Goal: Task Accomplishment & Management: Use online tool/utility

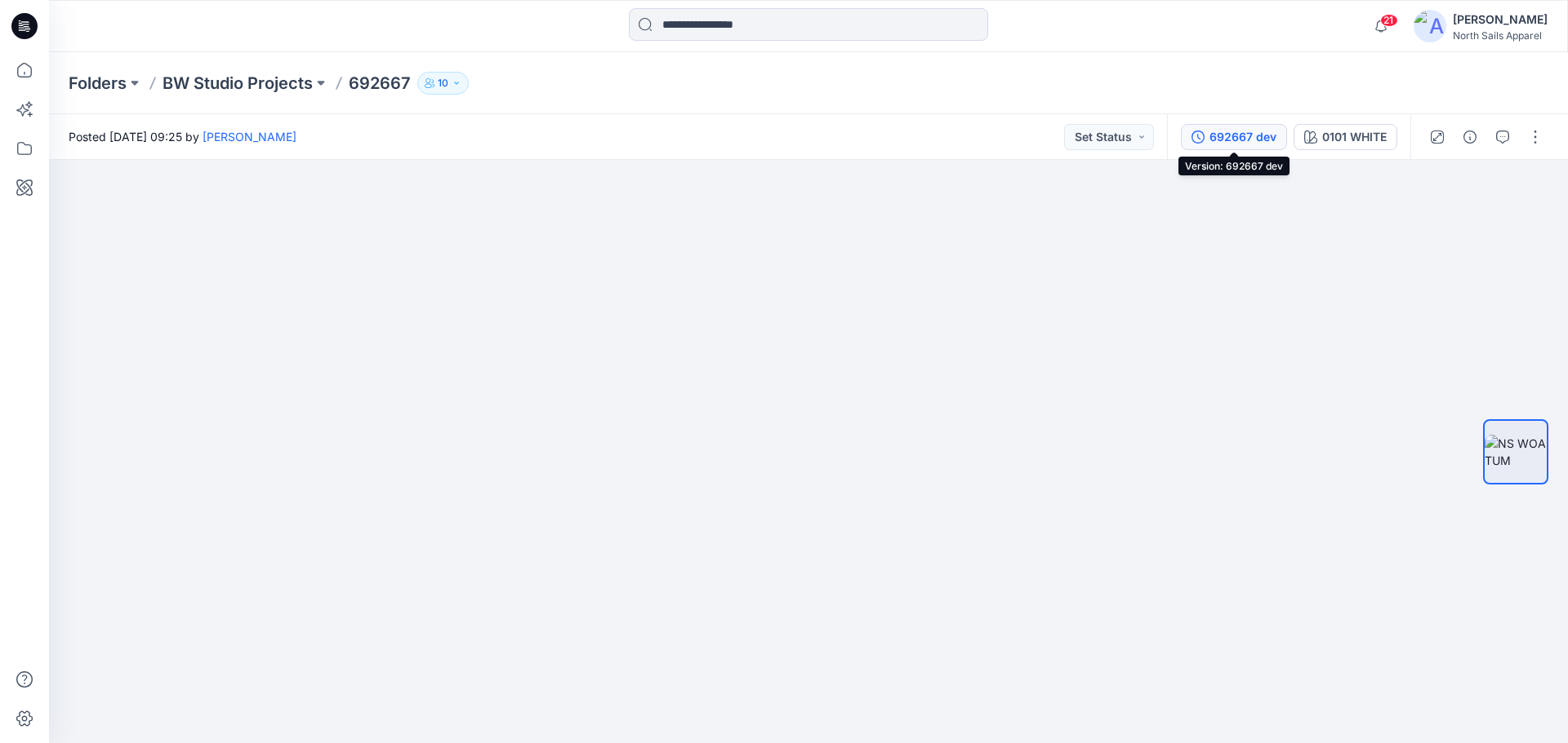
click at [682, 124] on button "692667 dev" at bounding box center [1233, 136] width 106 height 26
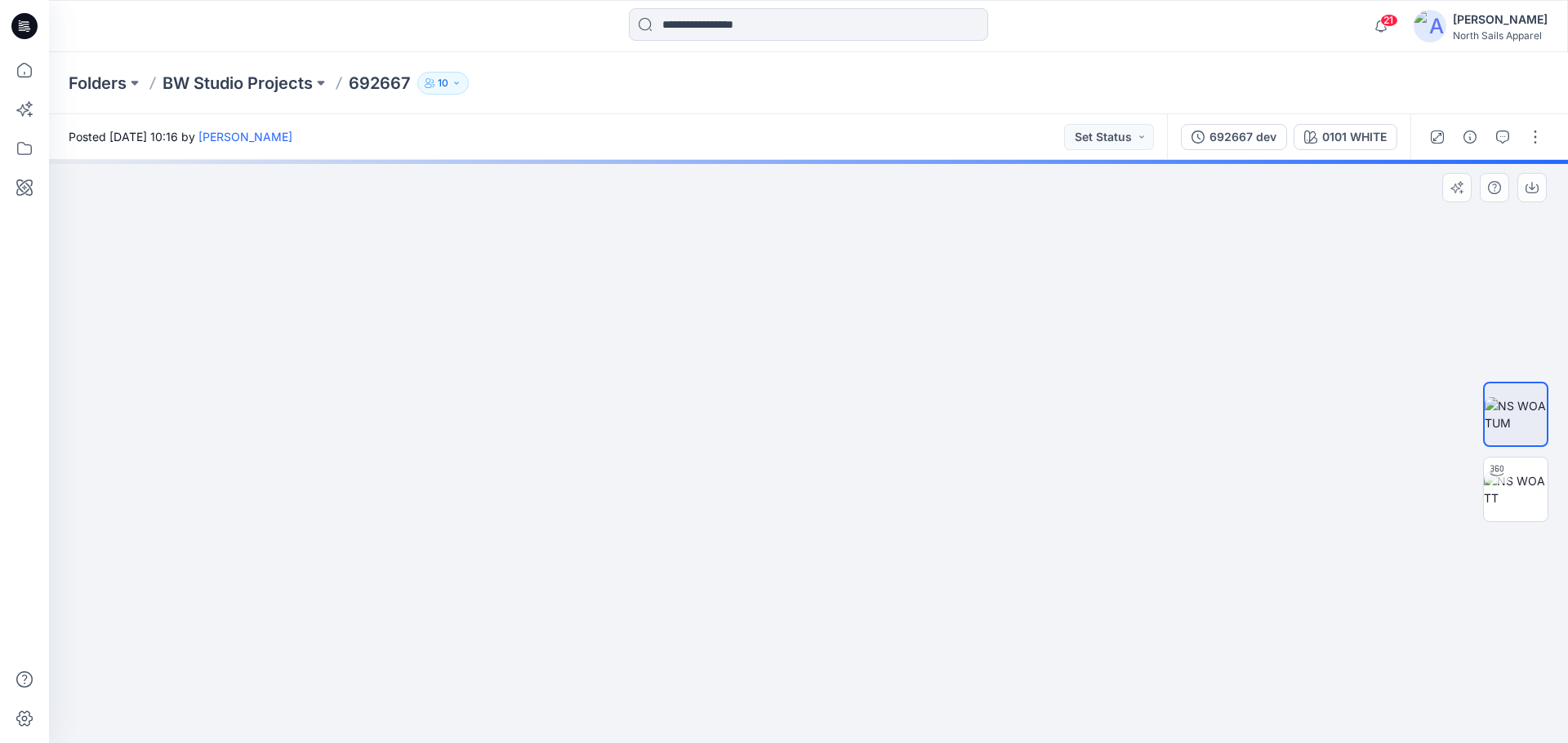
drag, startPoint x: 725, startPoint y: 378, endPoint x: 764, endPoint y: 442, distance: 74.9
drag, startPoint x: 750, startPoint y: 409, endPoint x: 742, endPoint y: 98, distance: 311.1
drag, startPoint x: 817, startPoint y: 587, endPoint x: 854, endPoint y: 614, distance: 45.8
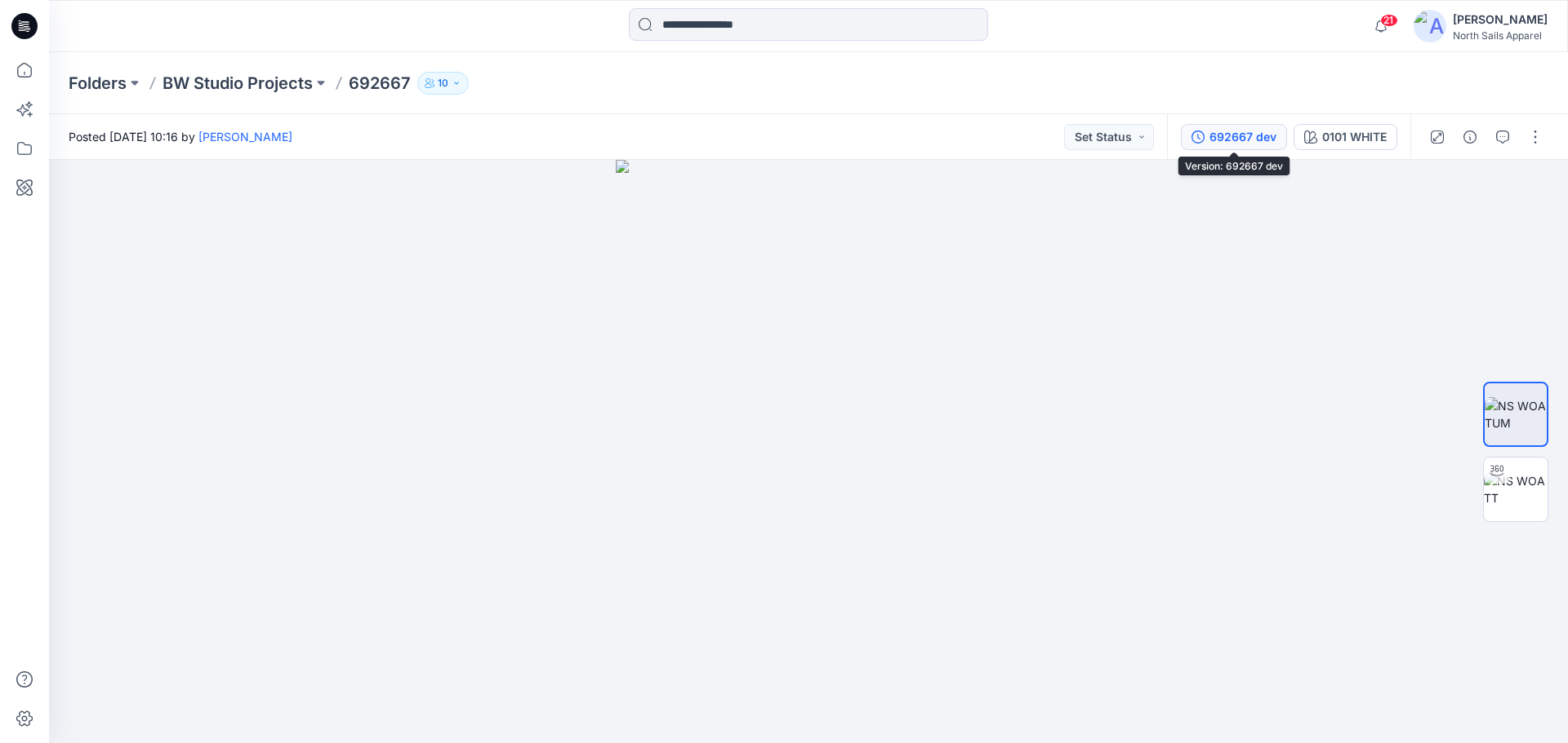
click at [1259, 133] on div "692667 dev" at bounding box center [1243, 136] width 67 height 18
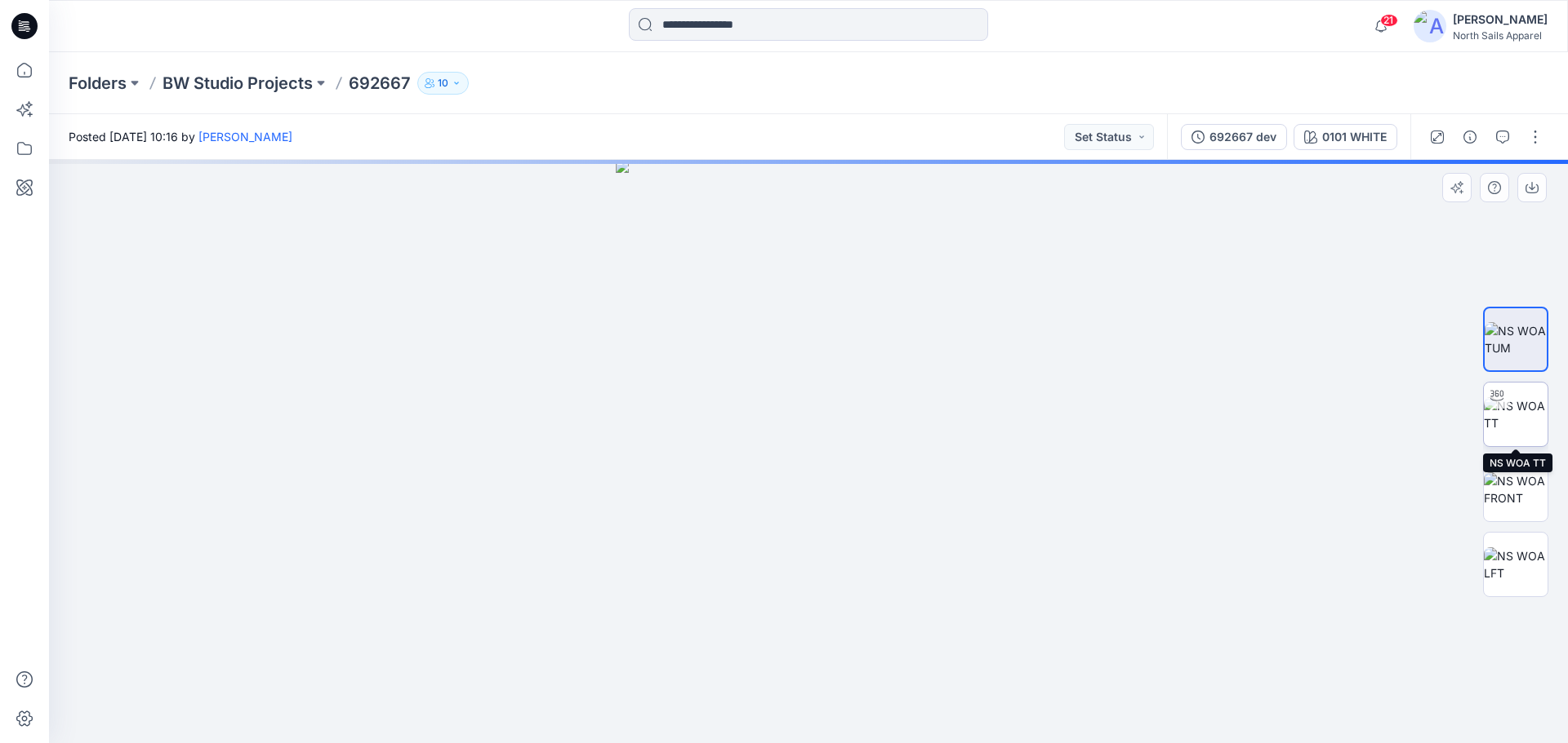
click at [1519, 421] on img at bounding box center [1515, 414] width 64 height 34
drag, startPoint x: 888, startPoint y: 340, endPoint x: 910, endPoint y: 248, distance: 94.6
drag, startPoint x: 903, startPoint y: 617, endPoint x: 854, endPoint y: 336, distance: 285.2
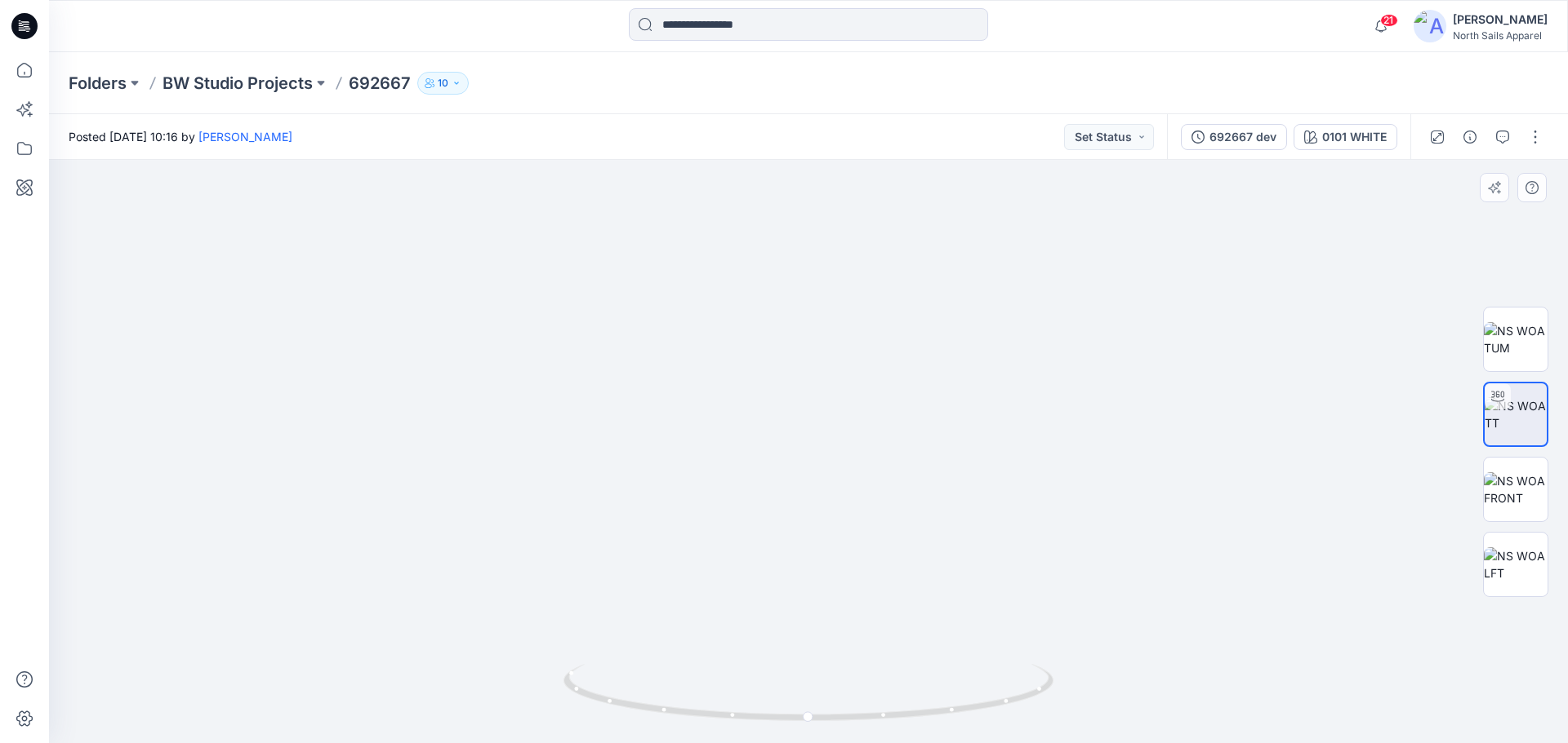
drag, startPoint x: 693, startPoint y: 533, endPoint x: 751, endPoint y: 371, distance: 172.1
click at [1512, 478] on img at bounding box center [1515, 490] width 64 height 34
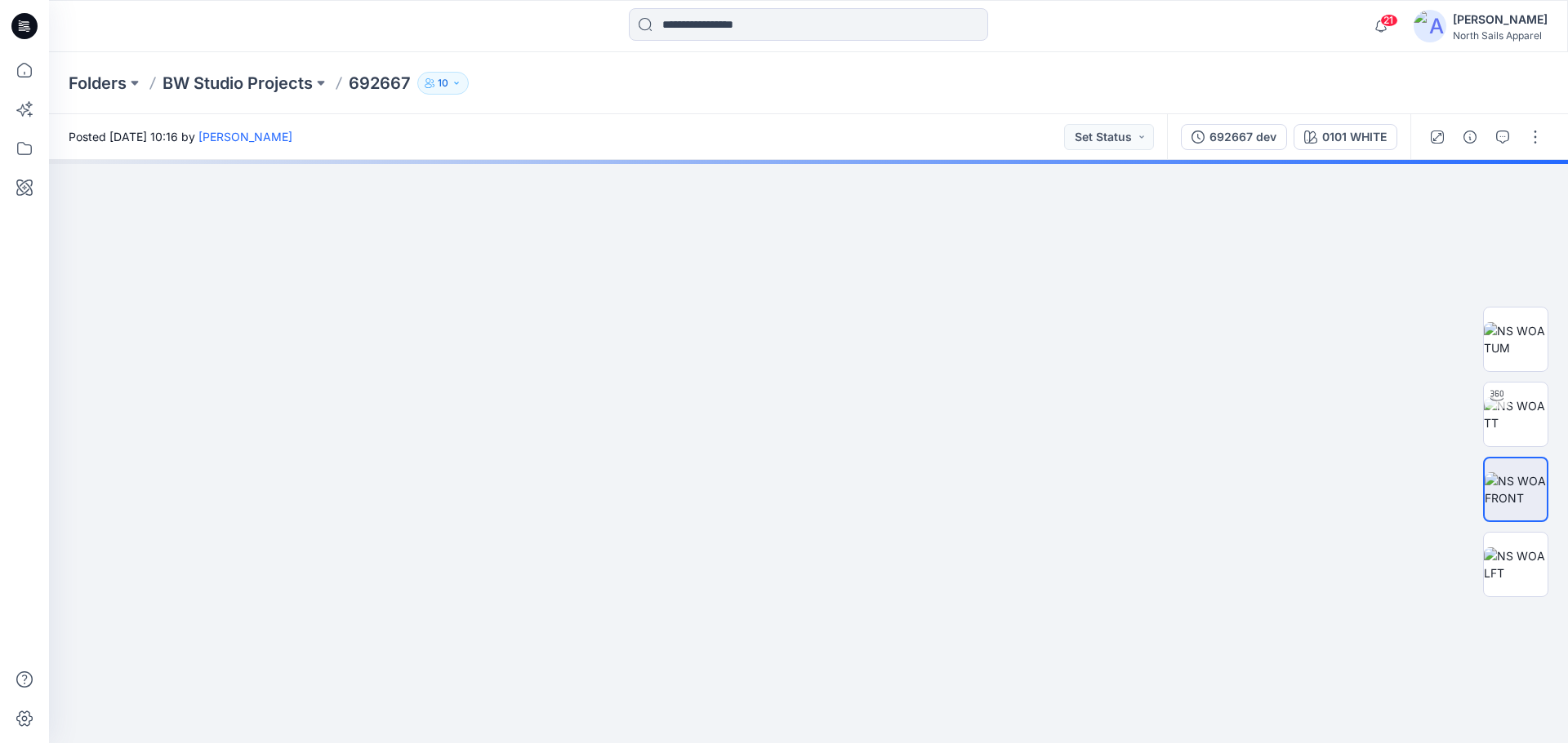
drag, startPoint x: 803, startPoint y: 565, endPoint x: 947, endPoint y: 154, distance: 435.5
drag, startPoint x: 907, startPoint y: 612, endPoint x: 931, endPoint y: 146, distance: 466.6
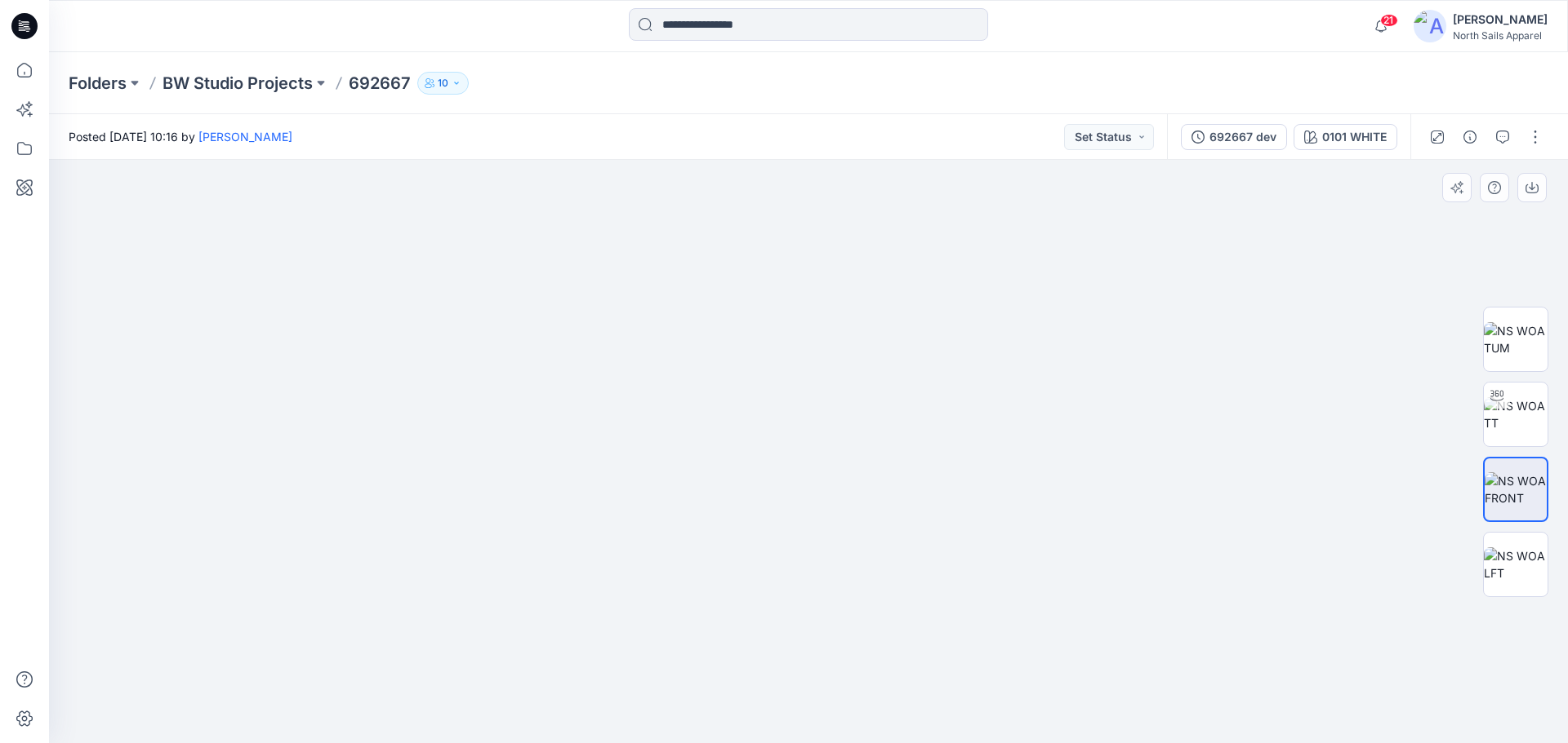
drag, startPoint x: 885, startPoint y: 412, endPoint x: 902, endPoint y: 601, distance: 189.8
click at [1506, 566] on img at bounding box center [1515, 565] width 64 height 34
click at [1523, 494] on img at bounding box center [1515, 490] width 64 height 34
click at [1512, 422] on img at bounding box center [1515, 414] width 64 height 34
click at [1524, 339] on img at bounding box center [1515, 339] width 64 height 34
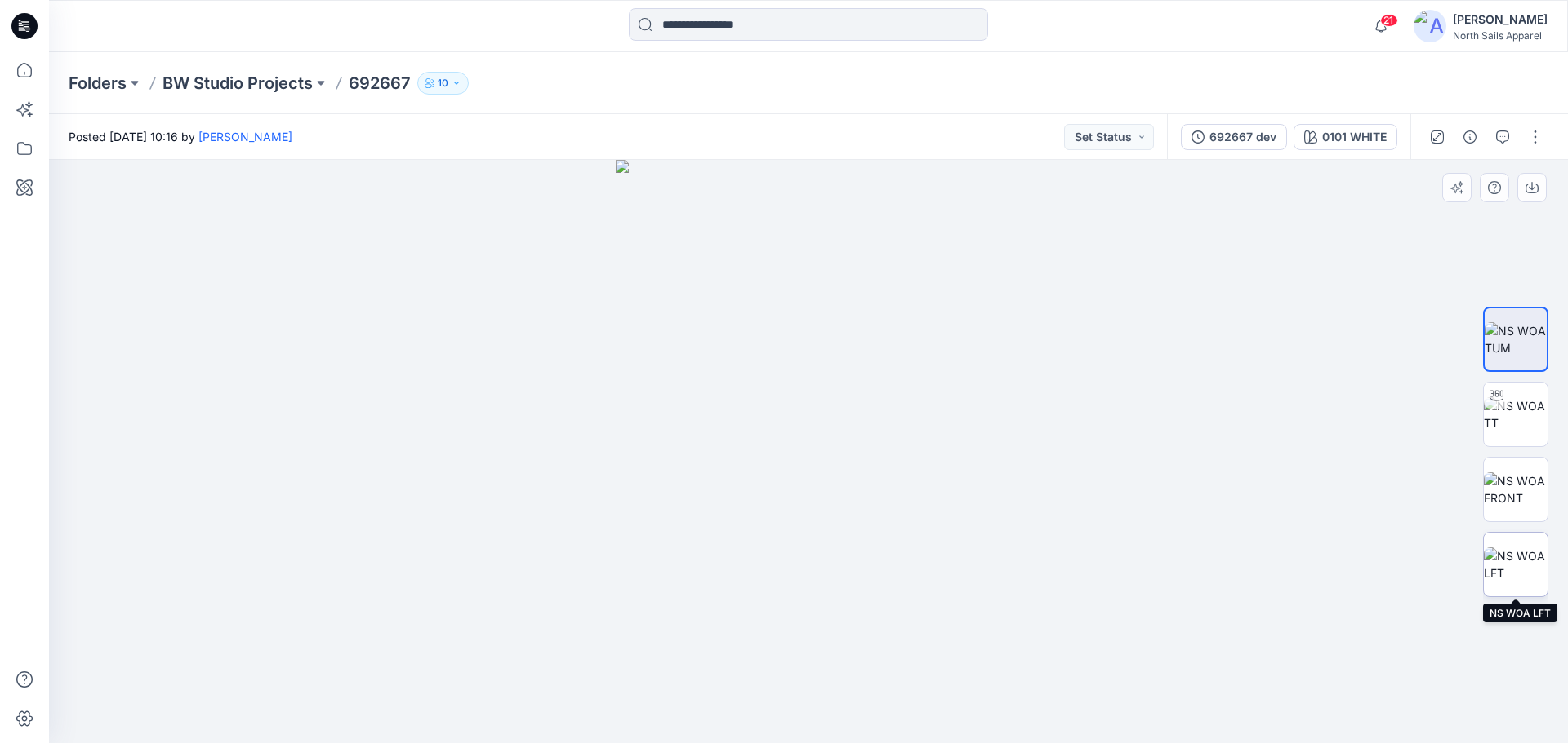
click at [1530, 554] on img at bounding box center [1515, 565] width 64 height 34
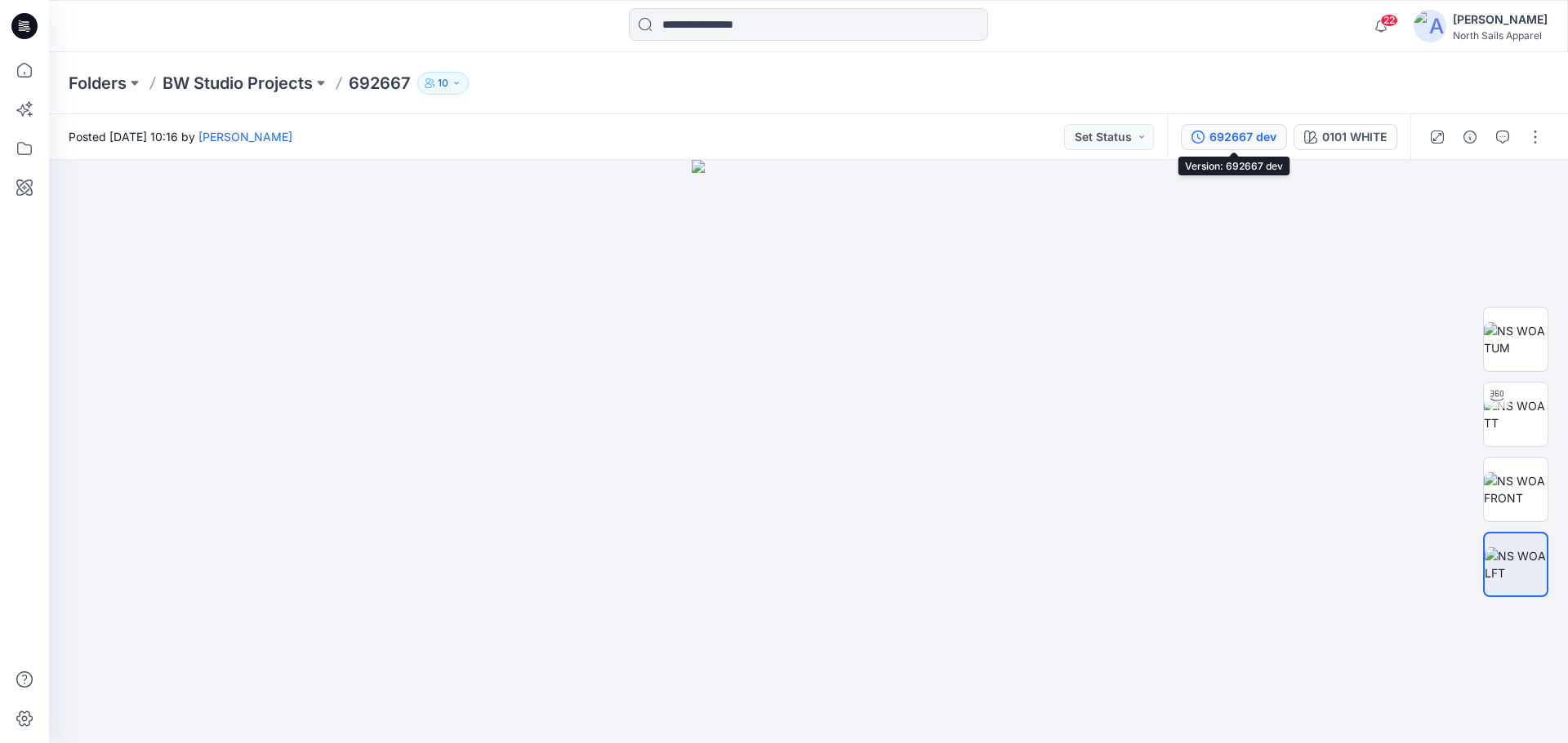
click at [1221, 139] on div "692667 dev" at bounding box center [1243, 136] width 67 height 18
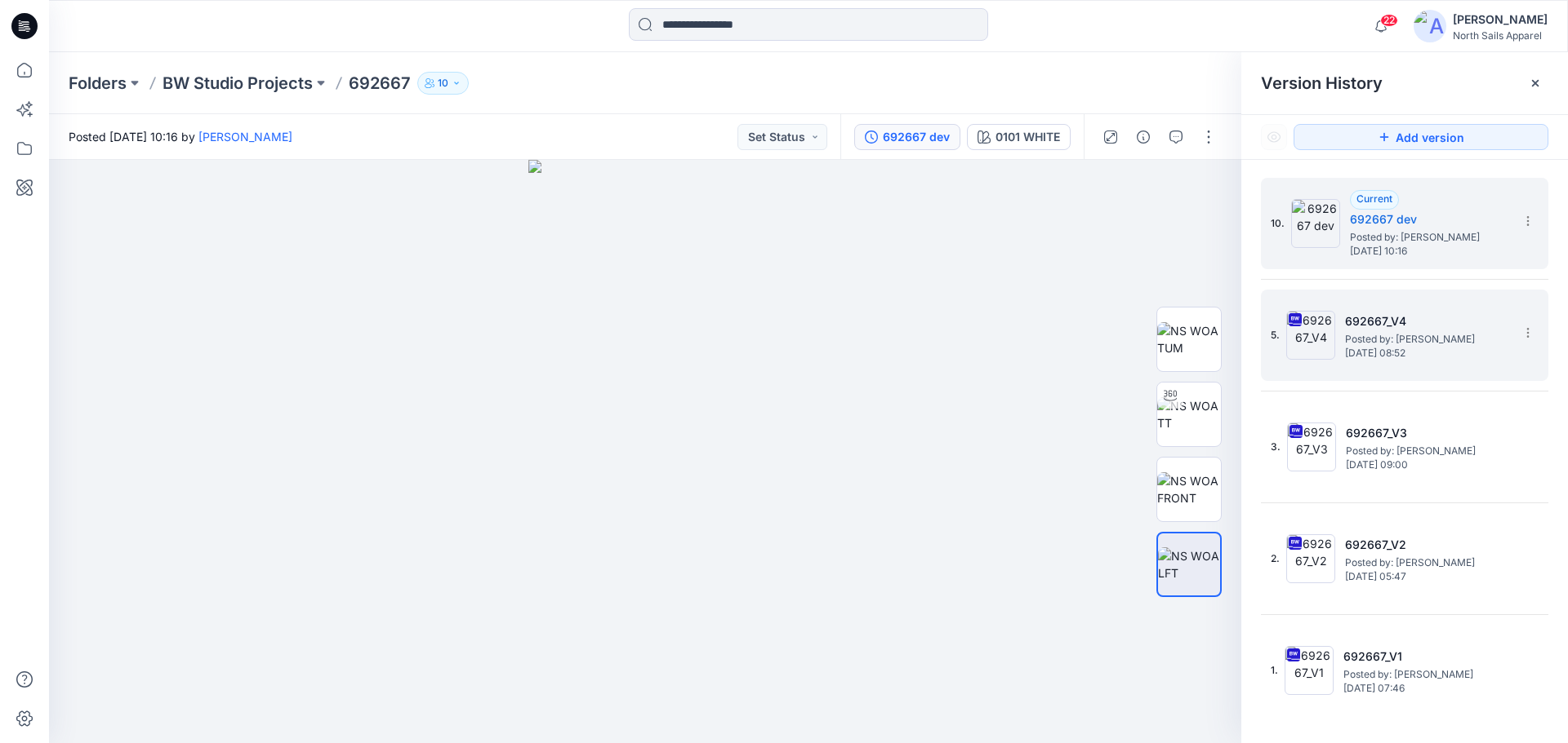
click at [1406, 327] on h5 "692667_V4" at bounding box center [1426, 321] width 163 height 20
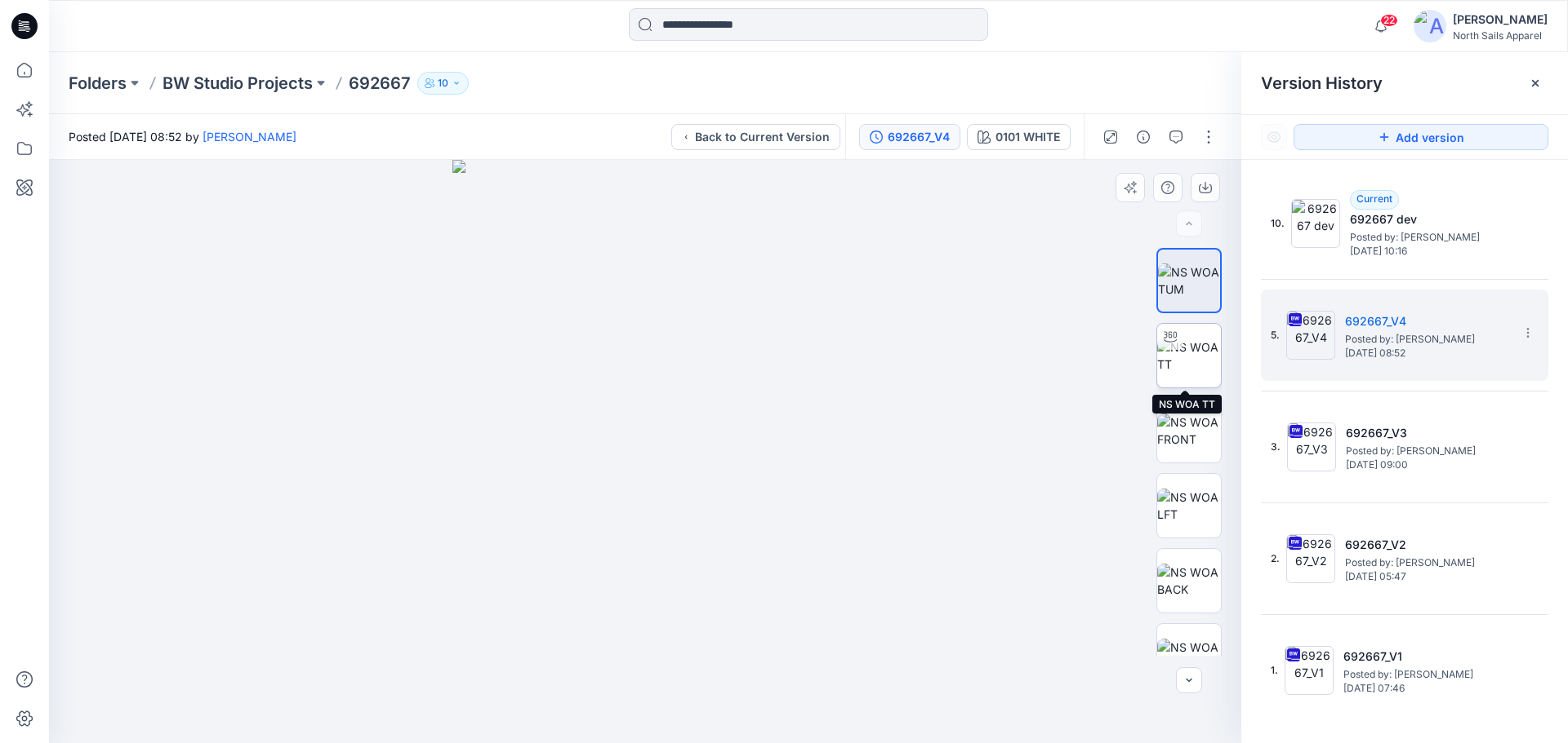
click at [1183, 372] on img at bounding box center [1189, 355] width 64 height 34
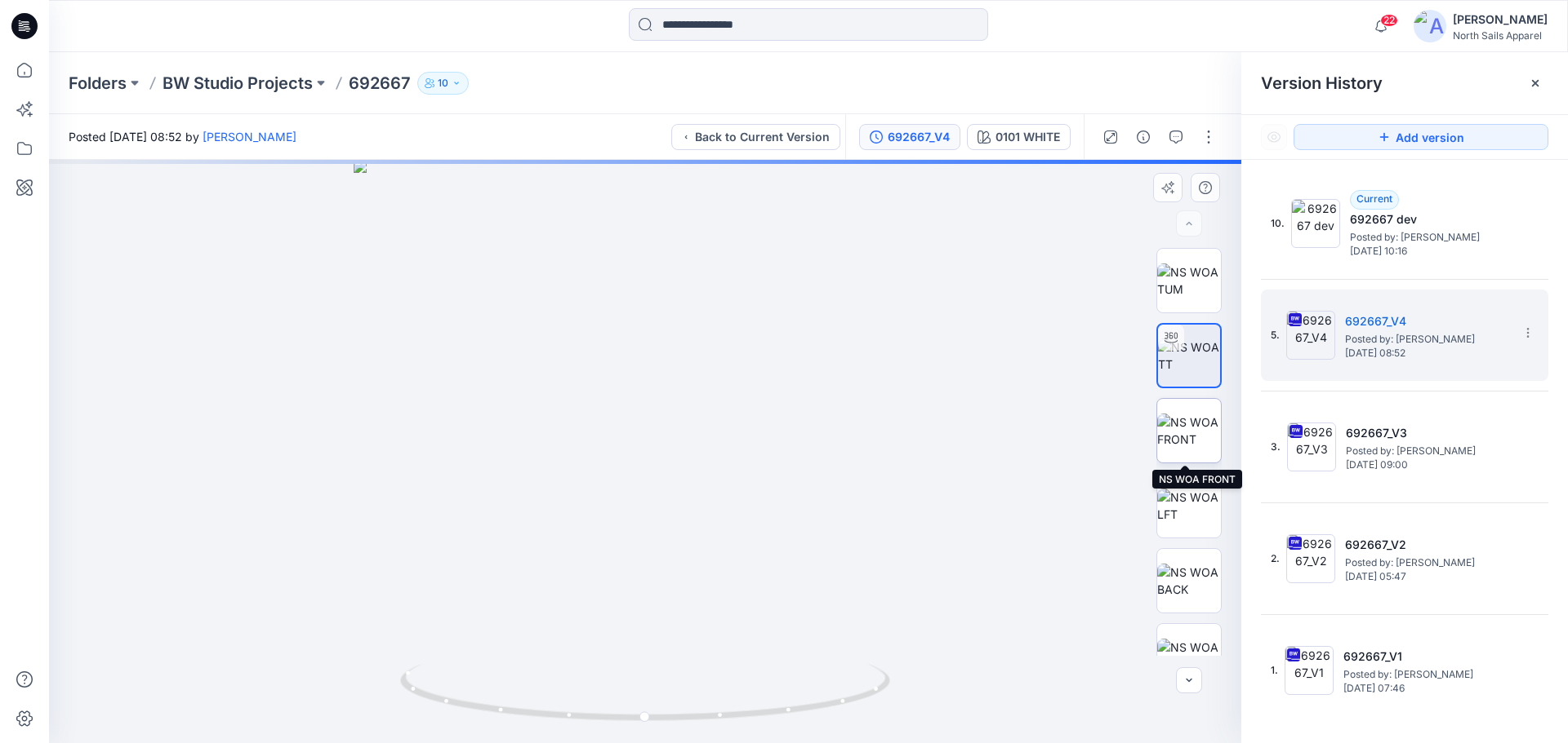
click at [1183, 435] on img at bounding box center [1189, 431] width 64 height 34
drag, startPoint x: 646, startPoint y: 572, endPoint x: 729, endPoint y: 238, distance: 344.2
drag, startPoint x: 737, startPoint y: 548, endPoint x: 689, endPoint y: 213, distance: 338.4
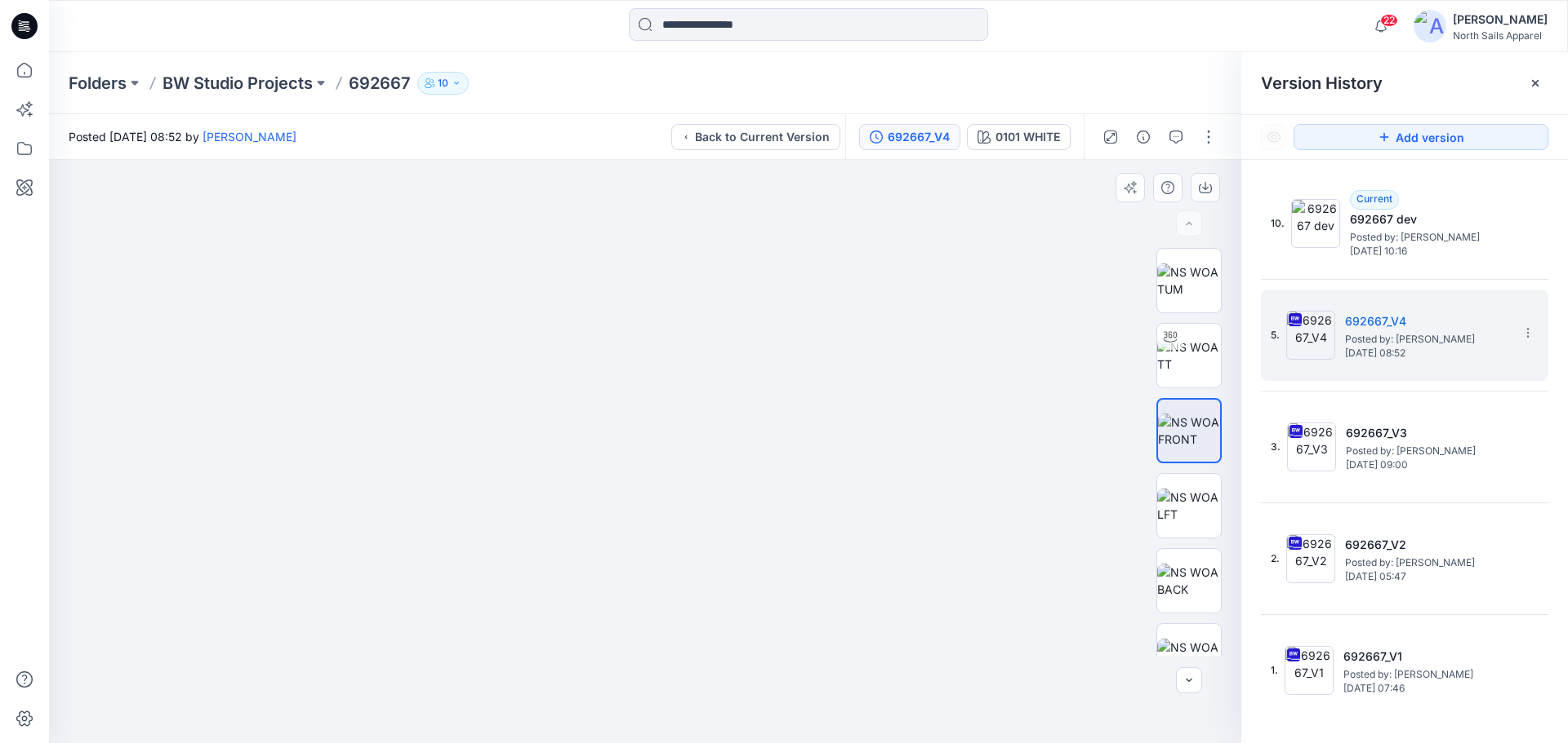
drag, startPoint x: 626, startPoint y: 468, endPoint x: 629, endPoint y: 680, distance: 212.0
drag, startPoint x: 652, startPoint y: 692, endPoint x: 664, endPoint y: 730, distance: 39.8
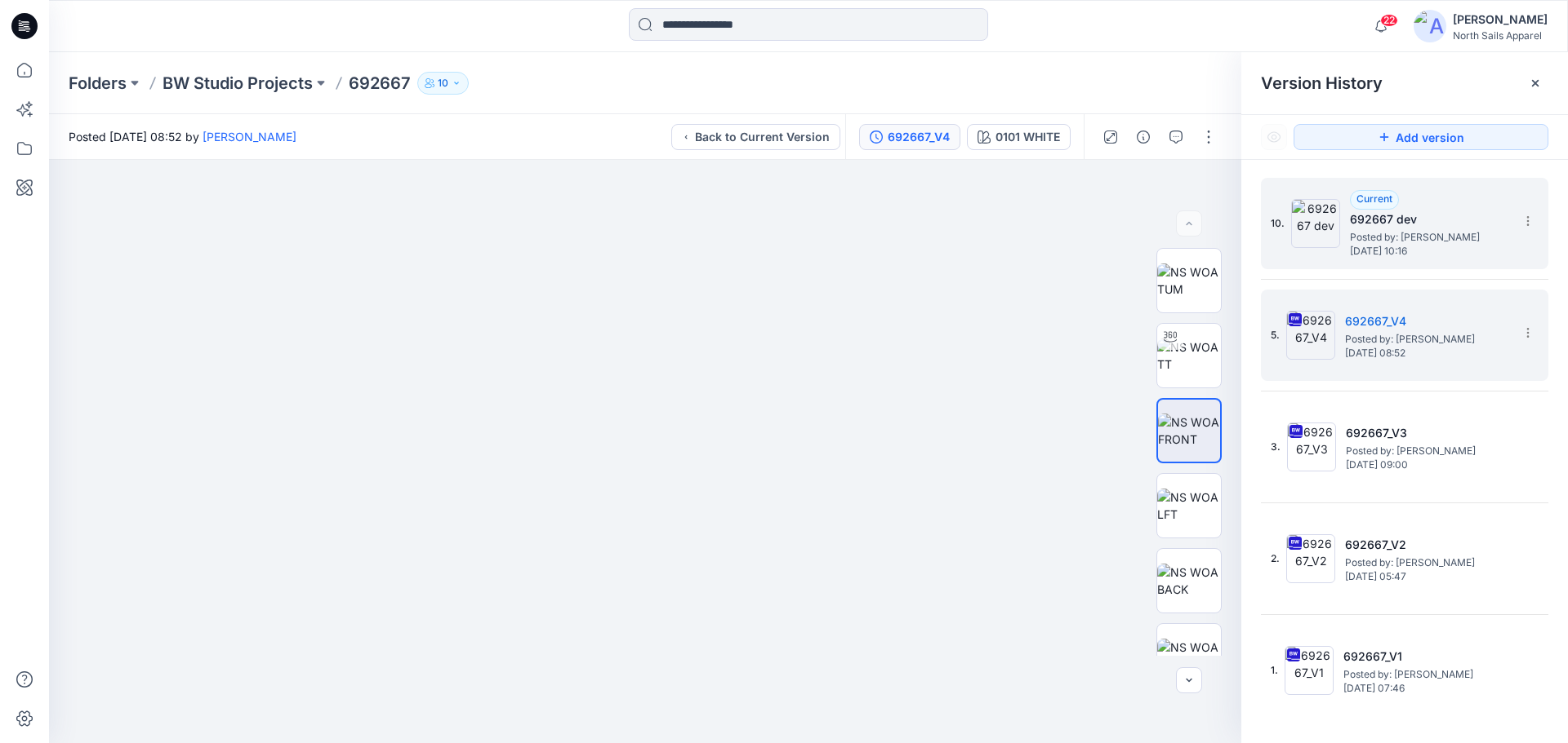
click at [1442, 228] on h5 "692667 dev" at bounding box center [1431, 219] width 163 height 20
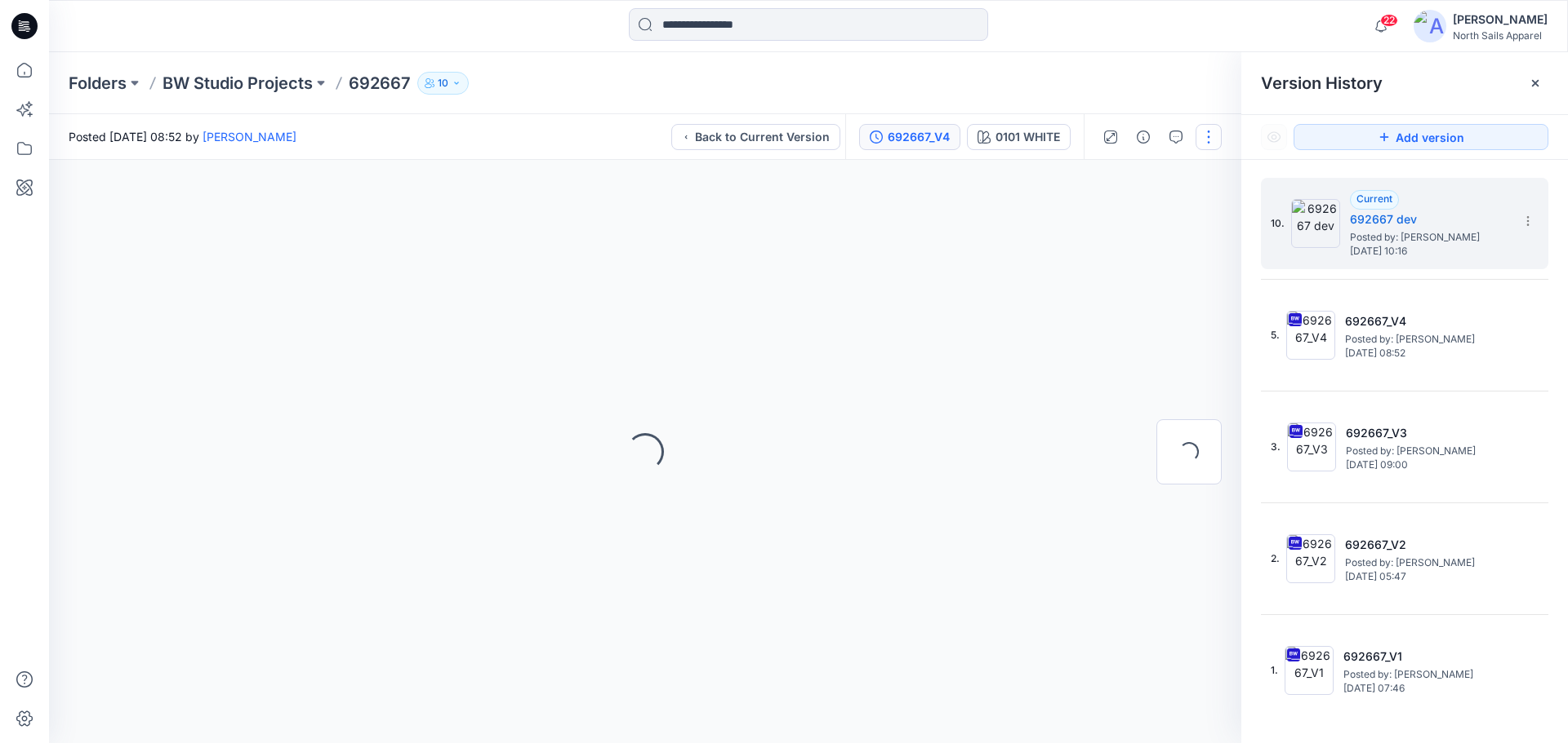
click at [1216, 139] on button "button" at bounding box center [1208, 136] width 26 height 26
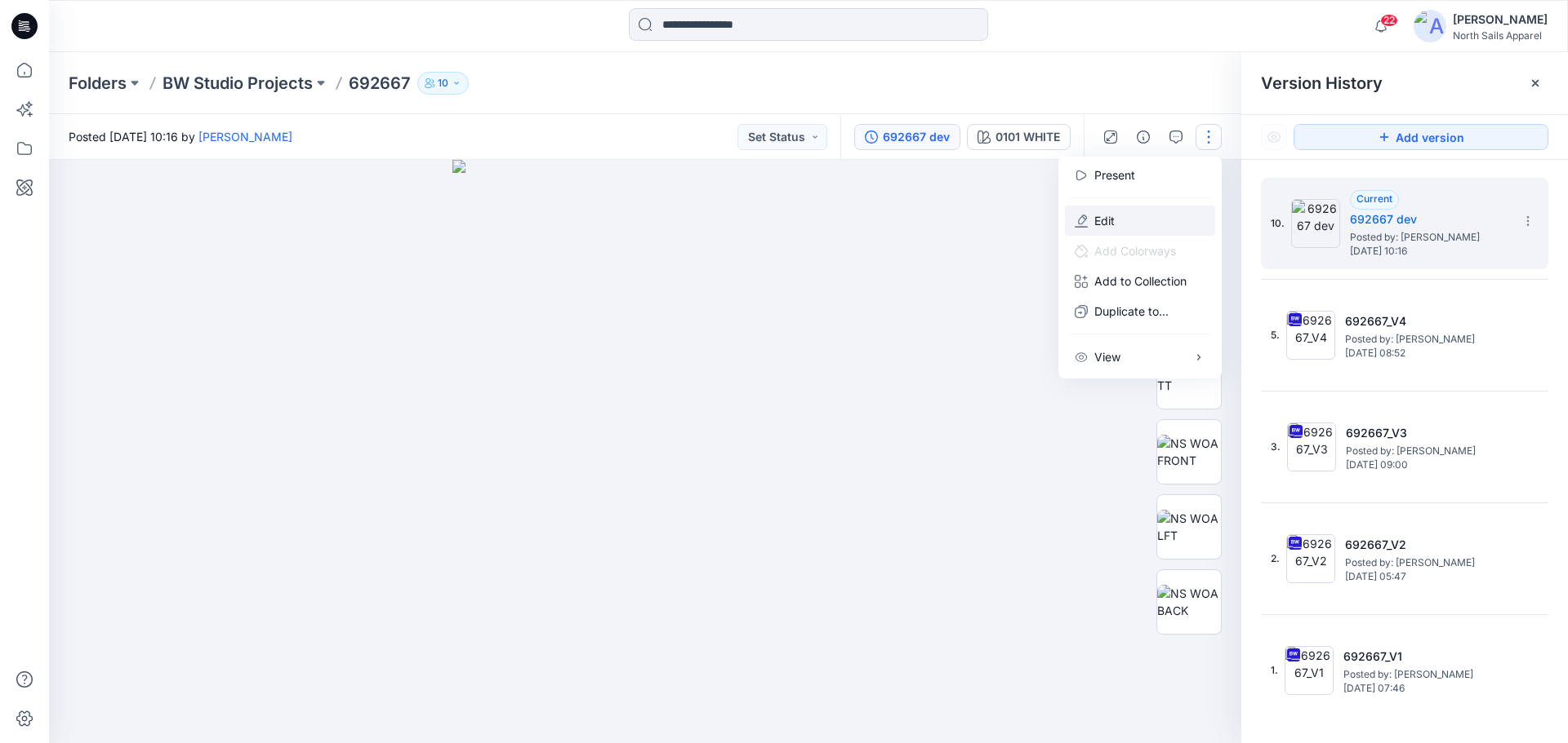
click at [1133, 213] on button "Edit" at bounding box center [1140, 221] width 151 height 30
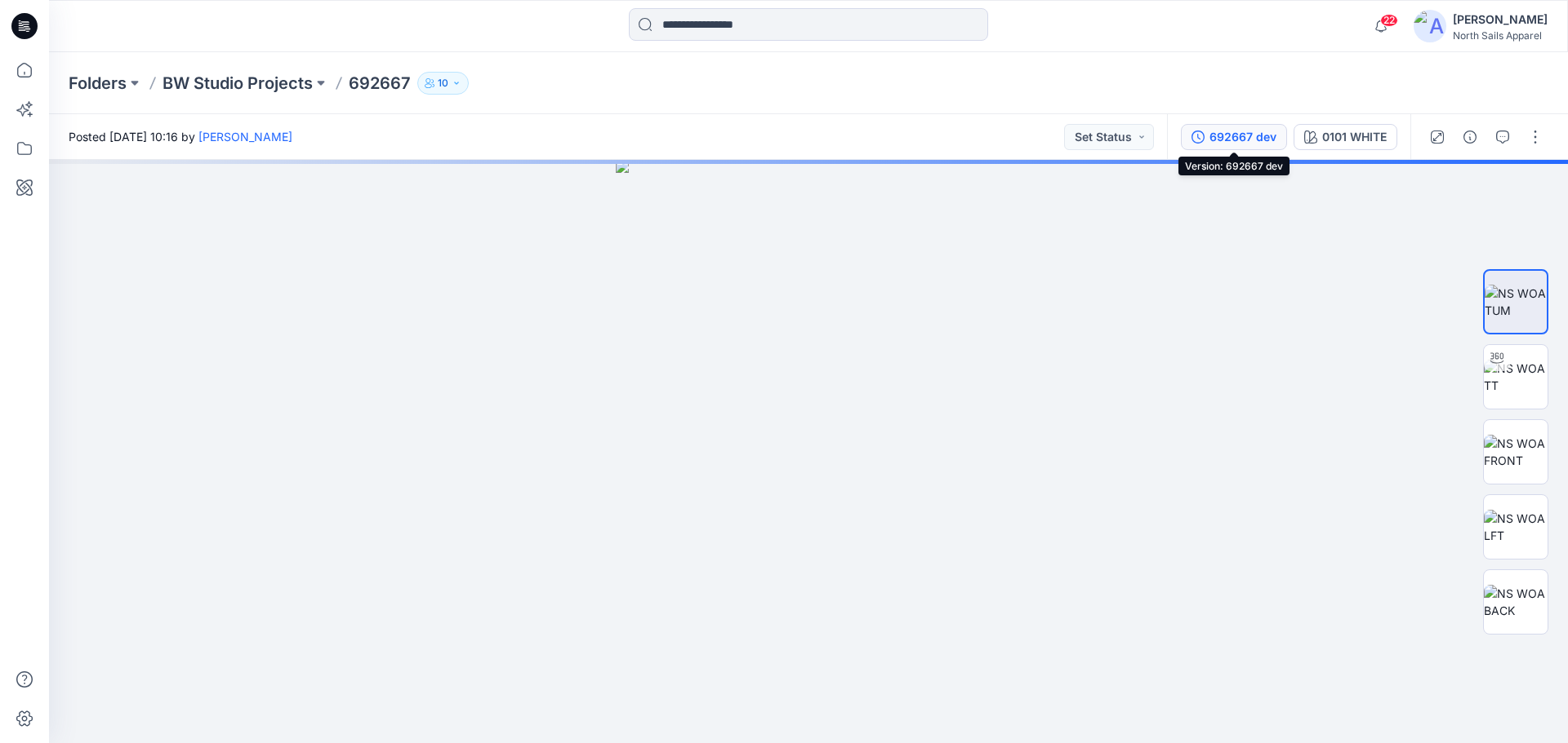
click at [1232, 141] on div "692667 dev" at bounding box center [1243, 136] width 67 height 18
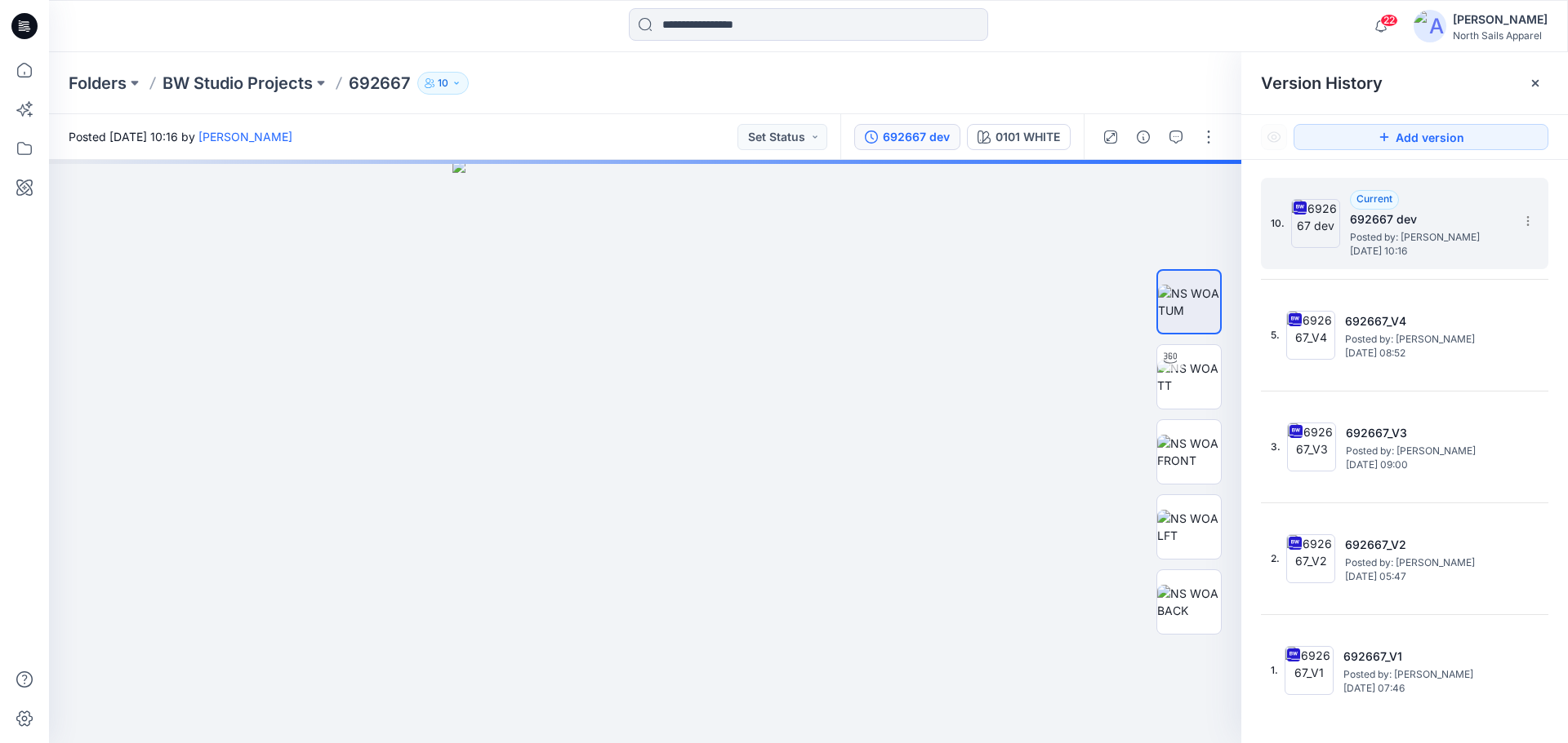
click at [1455, 241] on span "Posted by: [PERSON_NAME]" at bounding box center [1431, 237] width 163 height 16
click at [1187, 385] on img at bounding box center [1189, 377] width 64 height 34
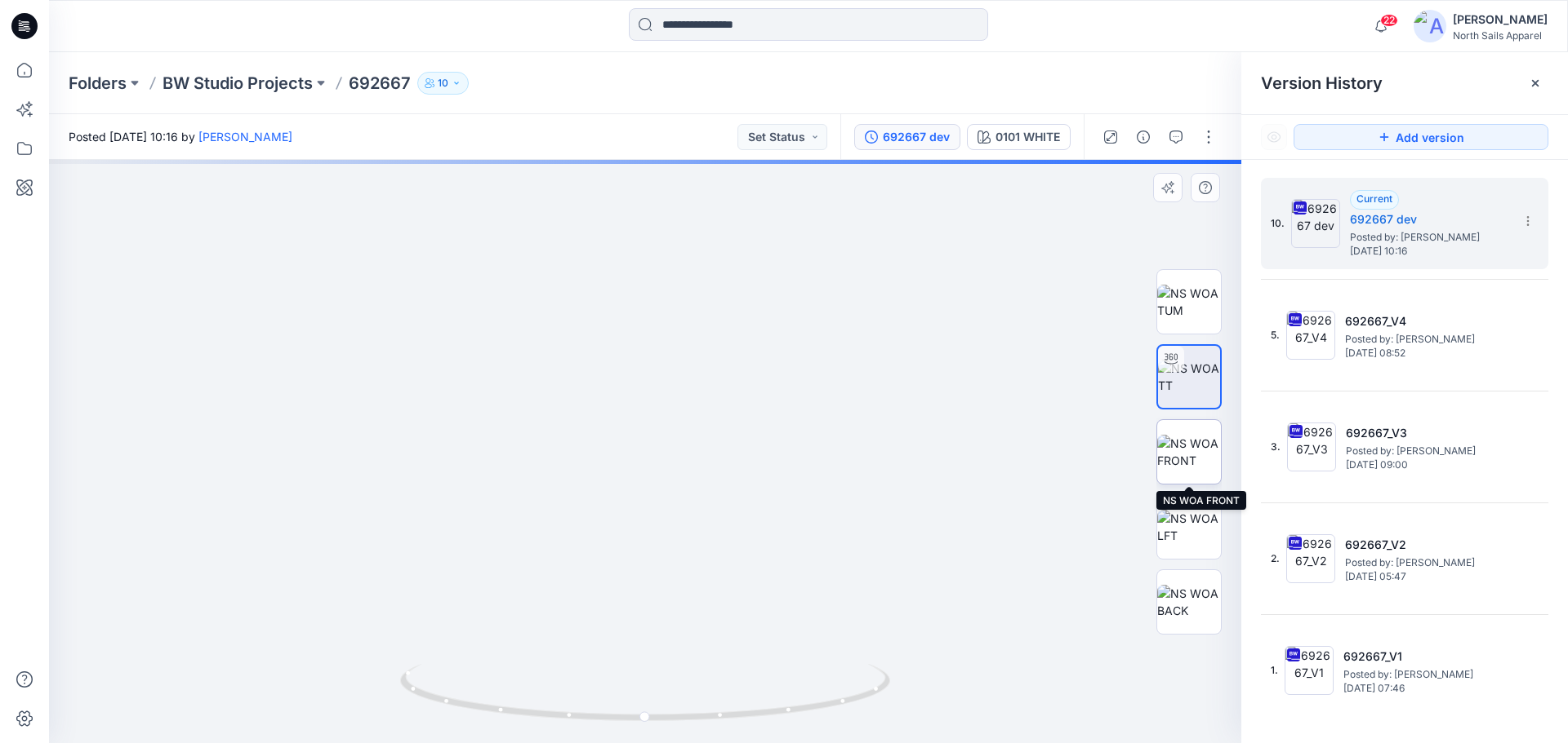
click at [1189, 461] on img at bounding box center [1189, 452] width 64 height 34
drag, startPoint x: 626, startPoint y: 538, endPoint x: 638, endPoint y: 156, distance: 382.2
drag, startPoint x: 692, startPoint y: 646, endPoint x: 712, endPoint y: 241, distance: 405.5
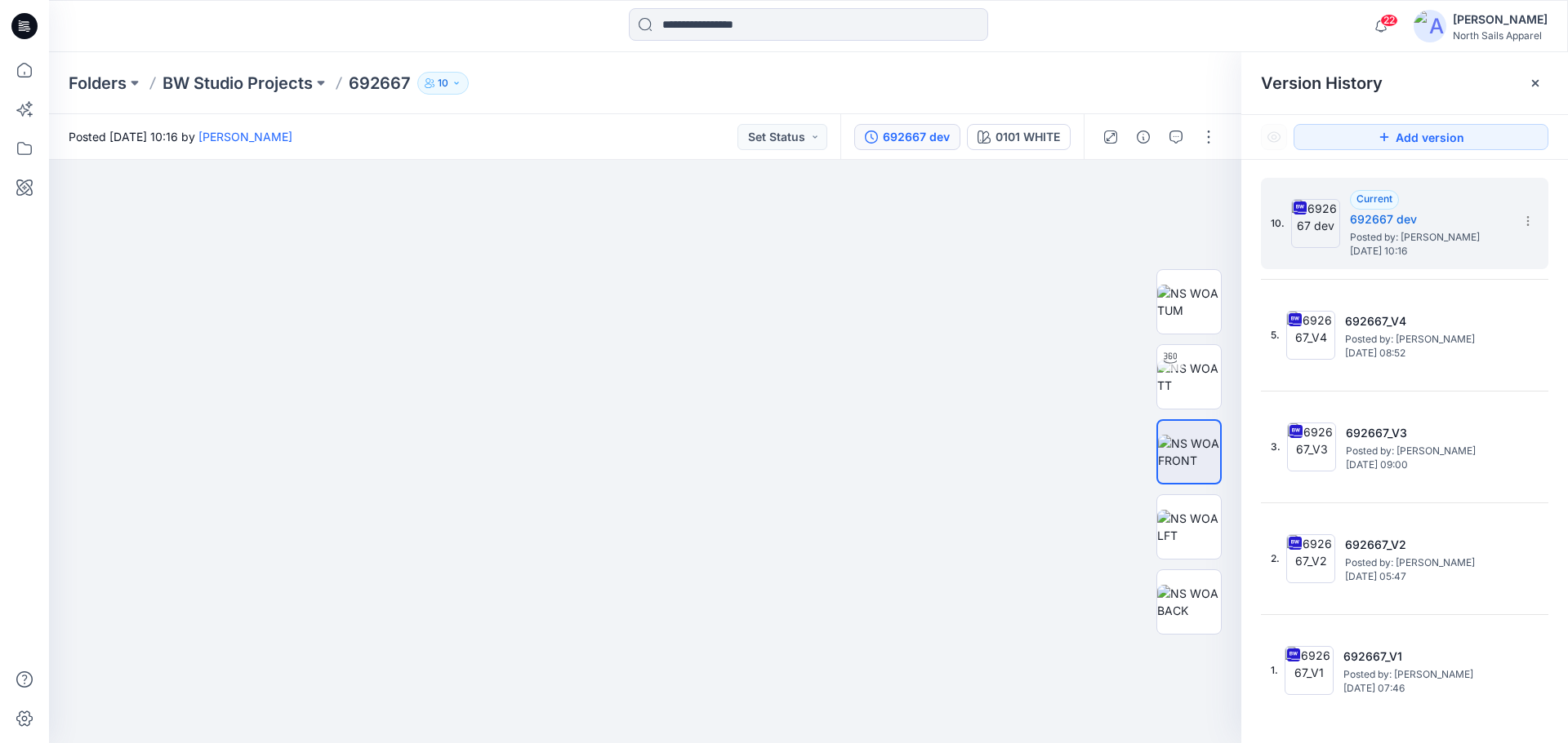
drag, startPoint x: 609, startPoint y: 639, endPoint x: 612, endPoint y: 30, distance: 609.0
drag, startPoint x: 564, startPoint y: 322, endPoint x: 593, endPoint y: 762, distance: 441.0
drag, startPoint x: 618, startPoint y: 463, endPoint x: 636, endPoint y: 674, distance: 211.8
click at [1186, 526] on img at bounding box center [1189, 527] width 64 height 34
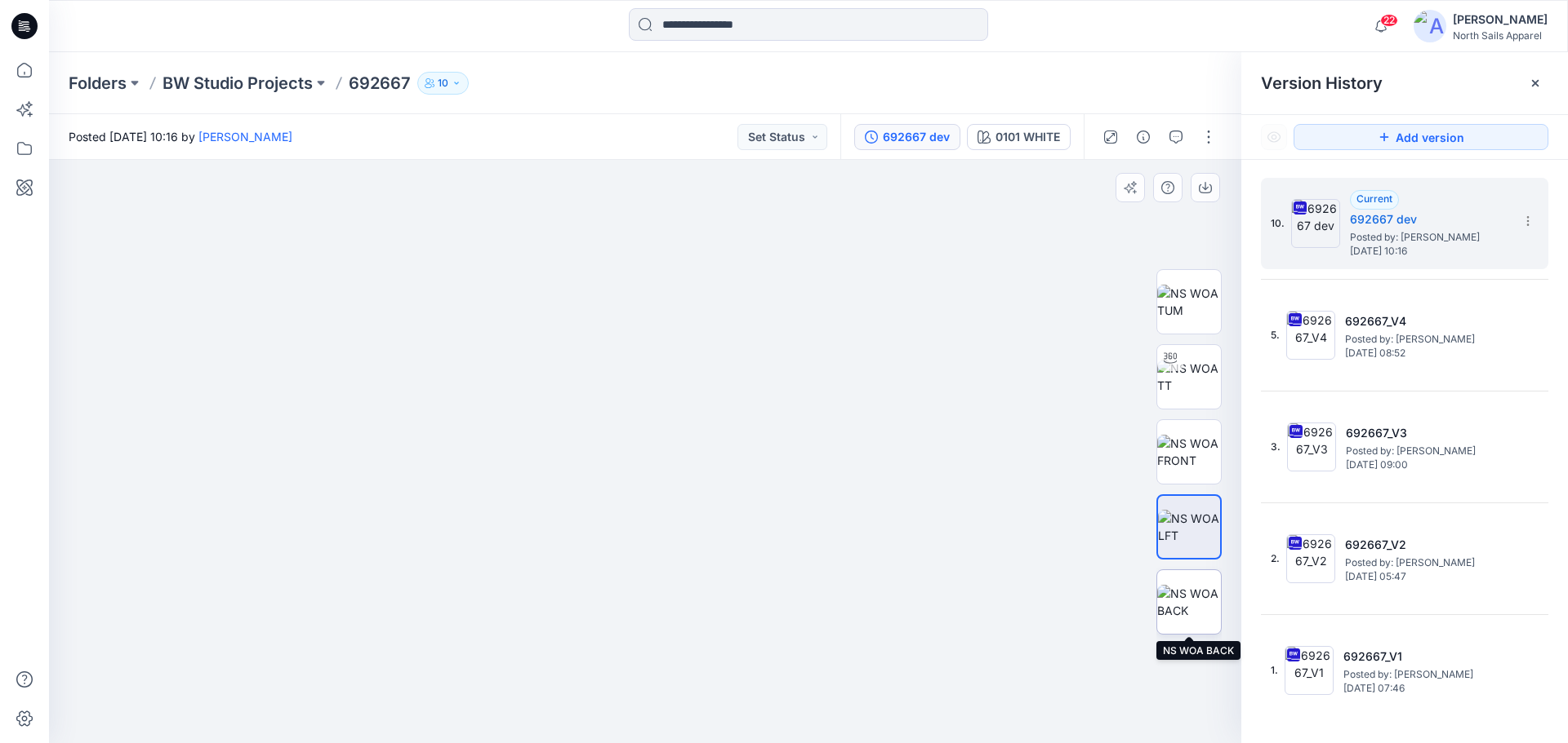
click at [1202, 607] on img at bounding box center [1189, 602] width 64 height 34
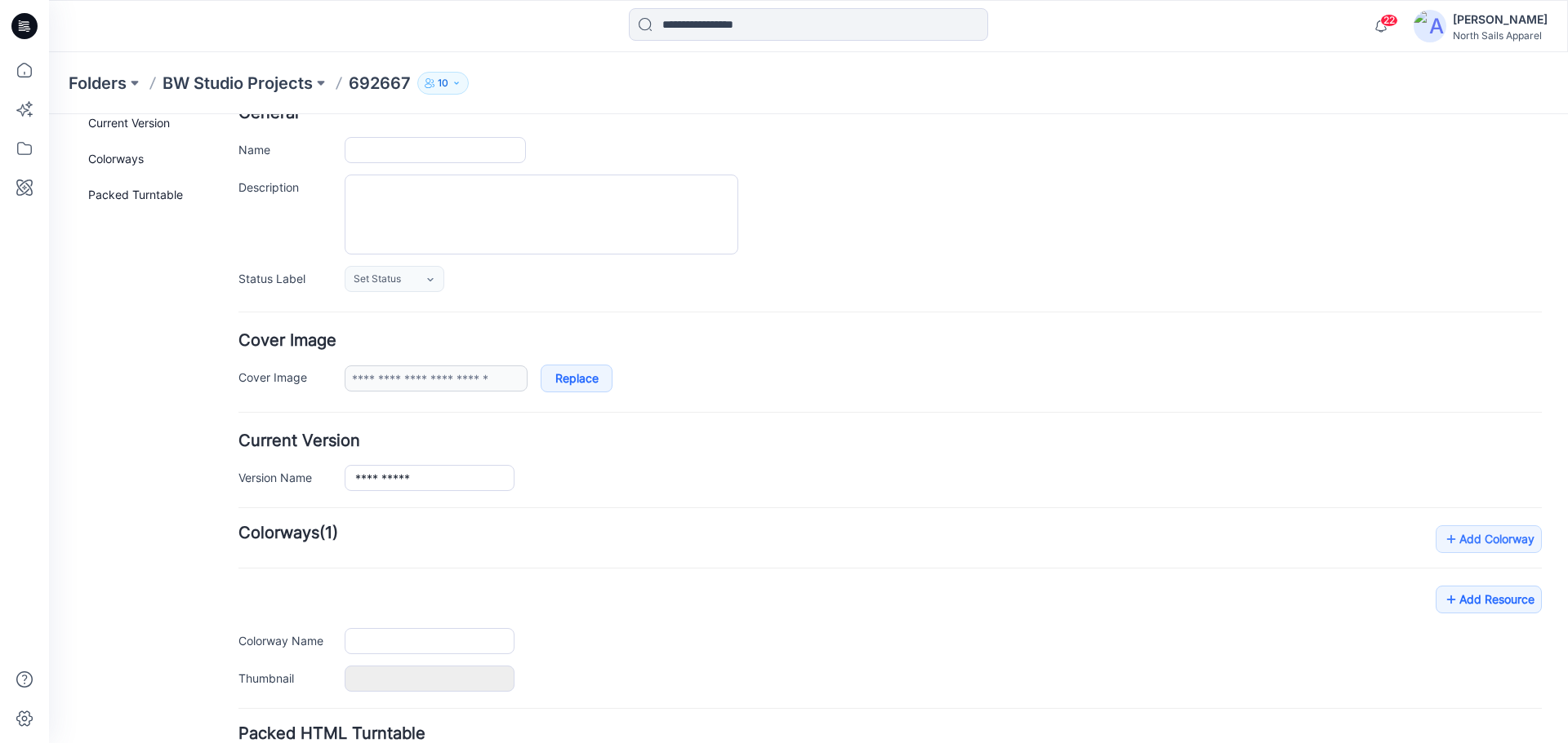
type input "******"
type input "**********"
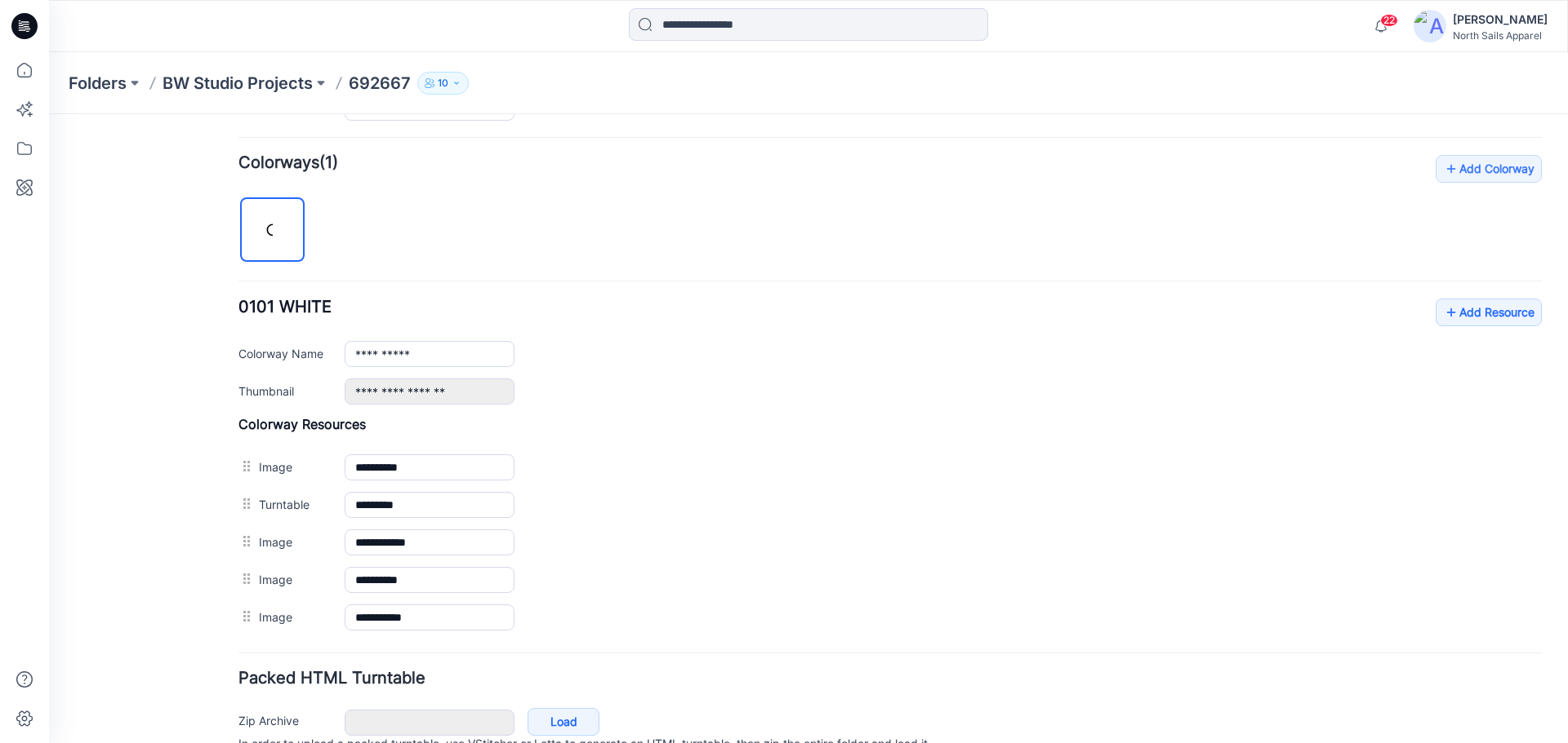
scroll to position [479, 0]
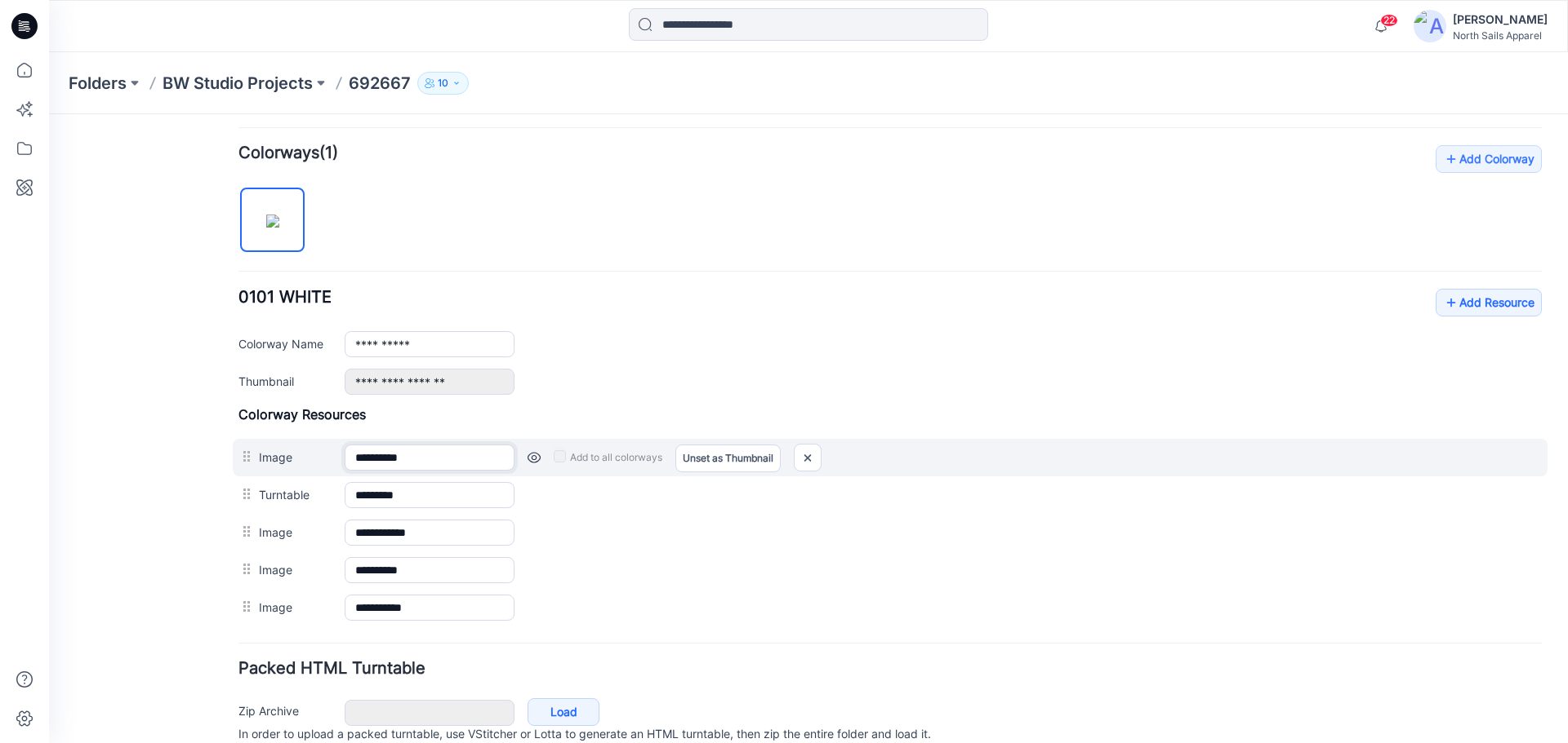
drag, startPoint x: 456, startPoint y: 464, endPoint x: 317, endPoint y: 457, distance: 139.2
click at [317, 457] on div "**********" at bounding box center [889, 457] width 1314 height 37
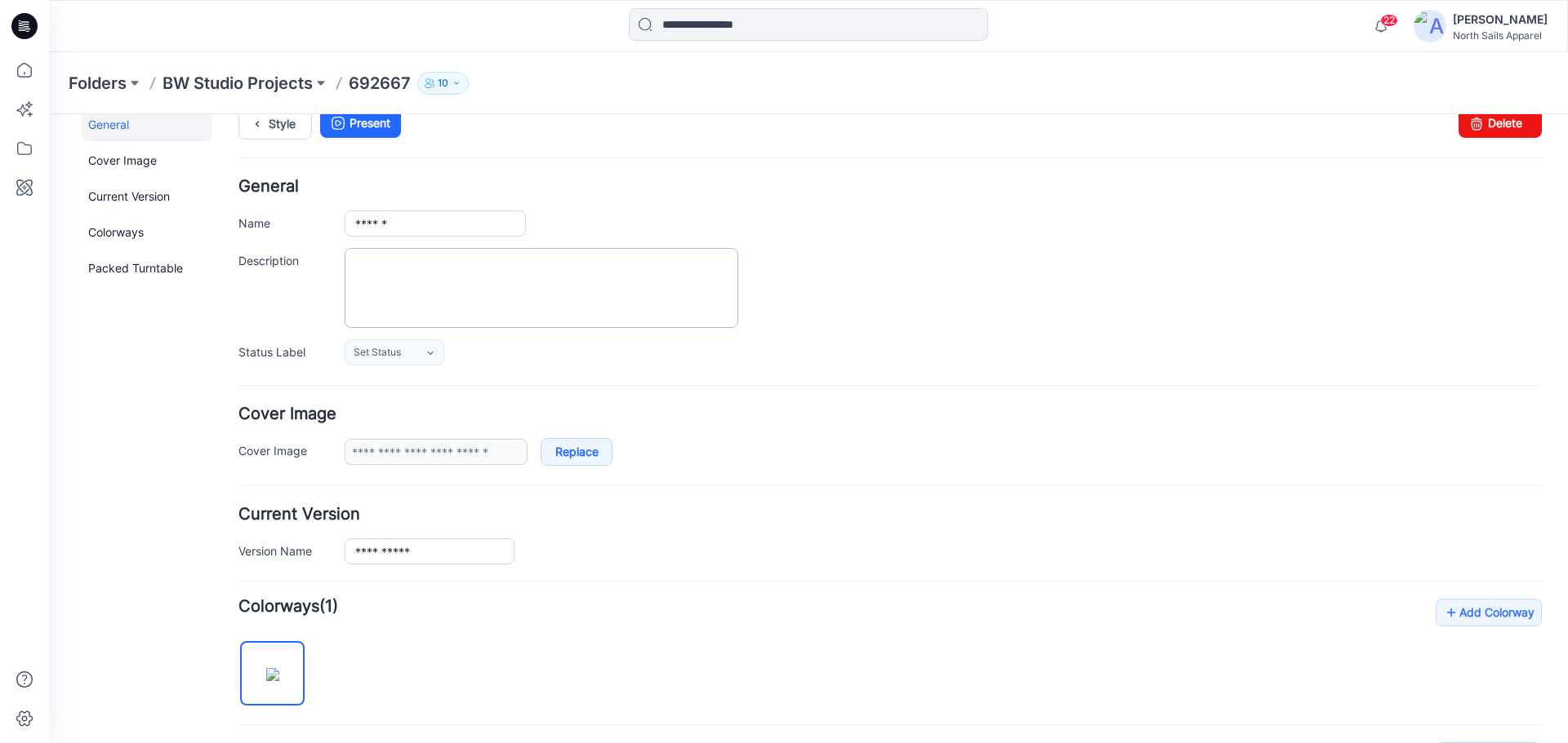
scroll to position [0, 0]
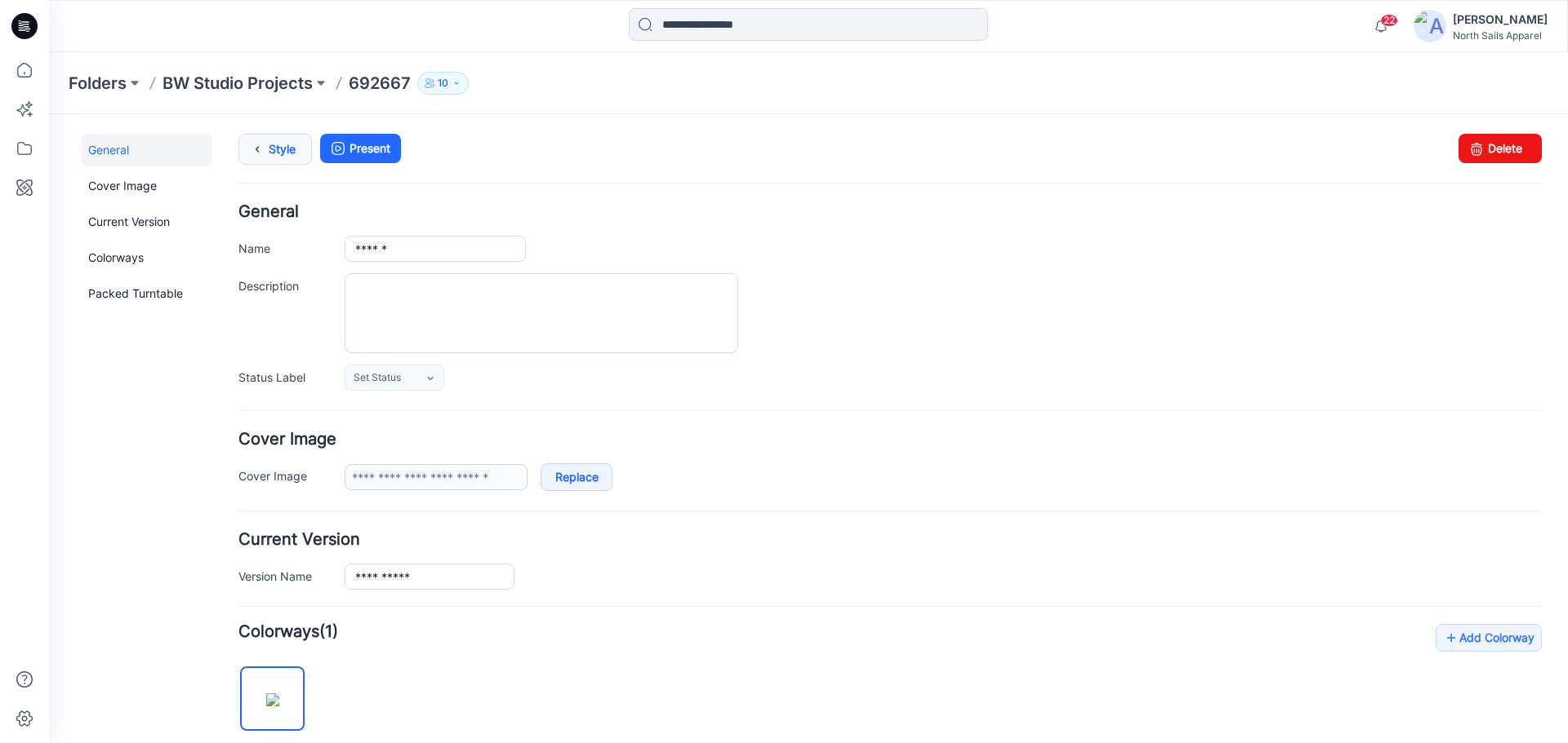
click at [265, 152] on icon at bounding box center [257, 149] width 23 height 30
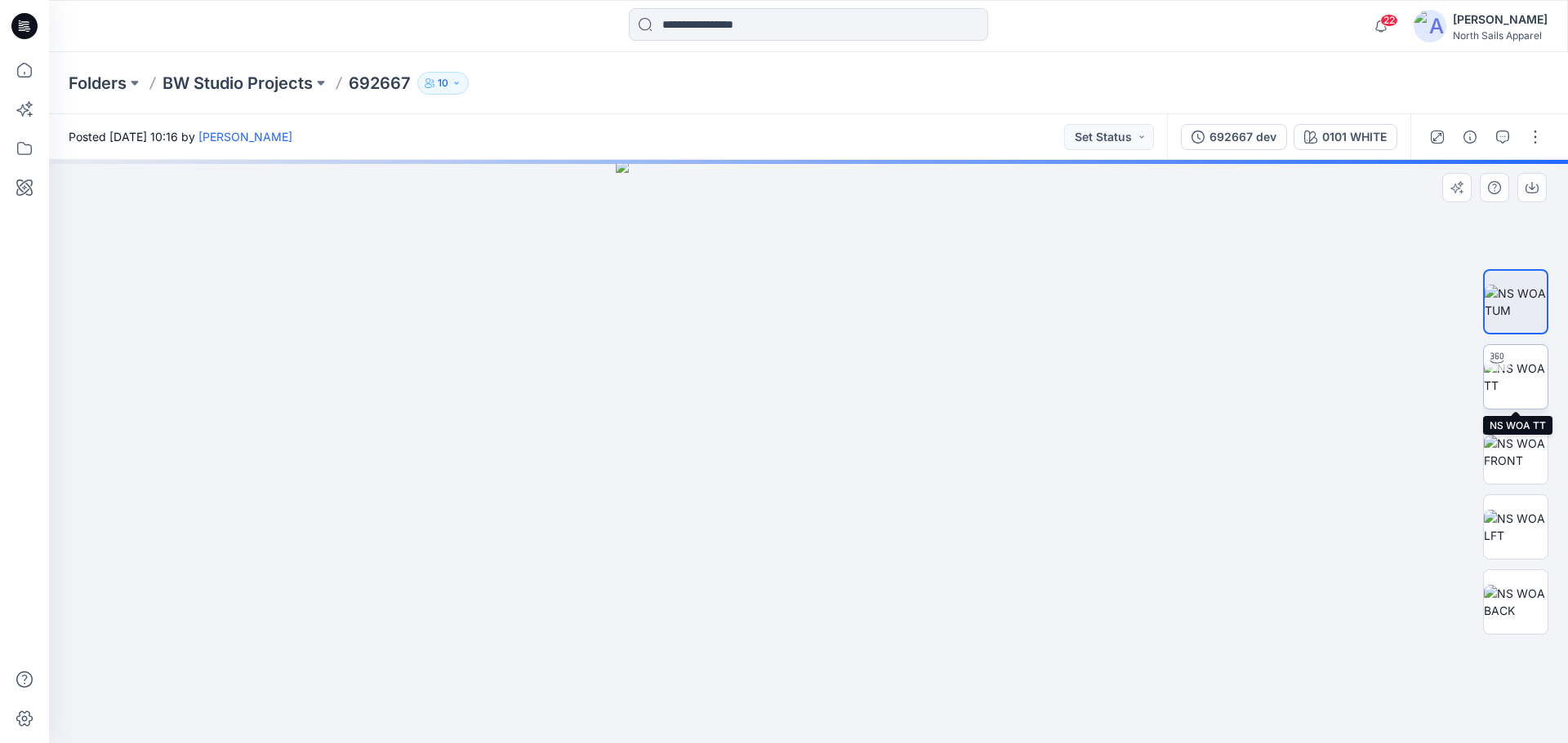
click at [1523, 384] on img at bounding box center [1515, 377] width 64 height 34
drag, startPoint x: 765, startPoint y: 474, endPoint x: 804, endPoint y: 48, distance: 427.8
drag, startPoint x: 992, startPoint y: 591, endPoint x: 988, endPoint y: 470, distance: 121.1
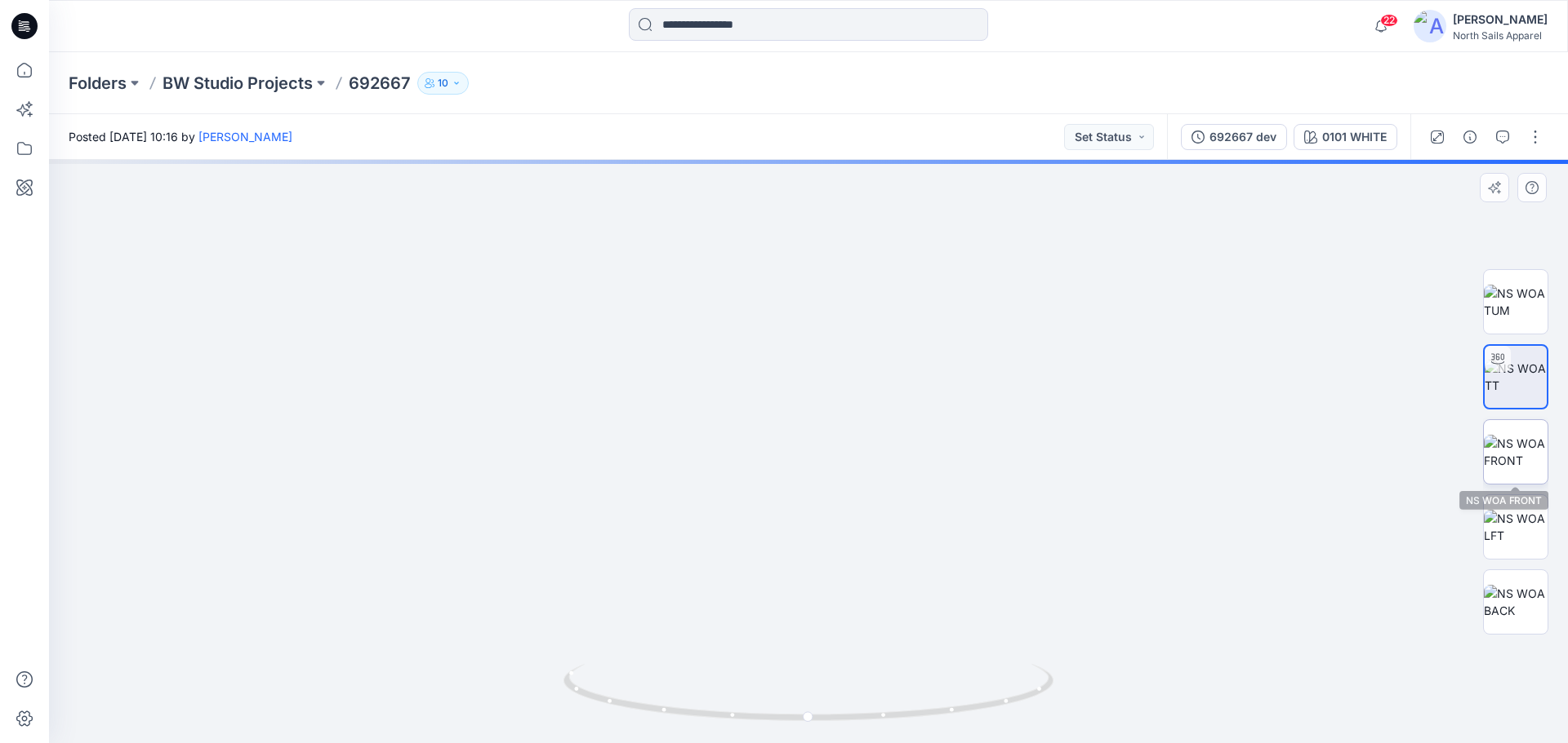
click at [1529, 448] on img at bounding box center [1515, 452] width 64 height 34
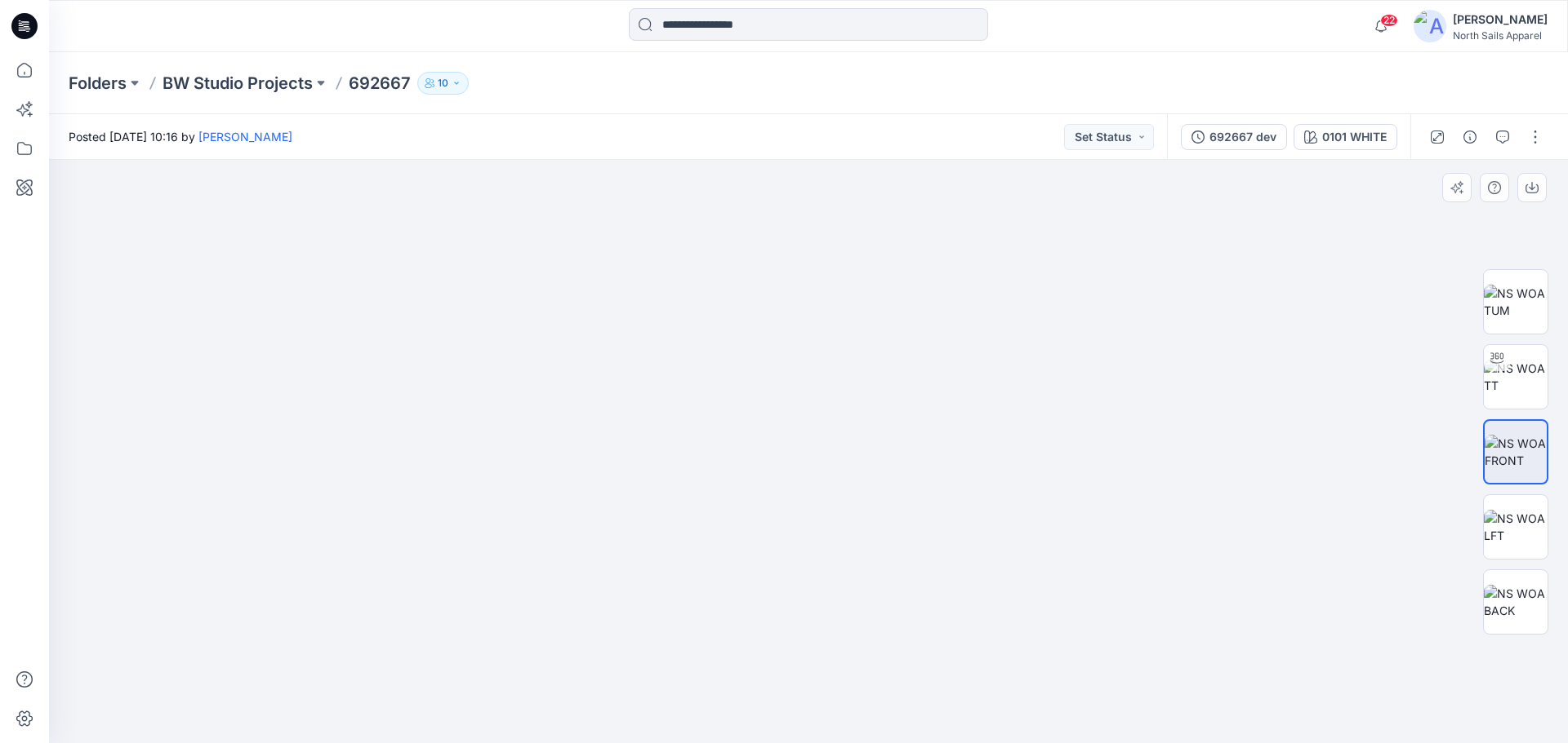
drag, startPoint x: 815, startPoint y: 646, endPoint x: 913, endPoint y: 290, distance: 369.2
drag, startPoint x: 967, startPoint y: 598, endPoint x: 953, endPoint y: 313, distance: 285.3
drag, startPoint x: 980, startPoint y: 692, endPoint x: 997, endPoint y: 751, distance: 61.4
drag, startPoint x: 991, startPoint y: 593, endPoint x: 999, endPoint y: 664, distance: 71.4
drag, startPoint x: 811, startPoint y: 390, endPoint x: 829, endPoint y: 782, distance: 392.4
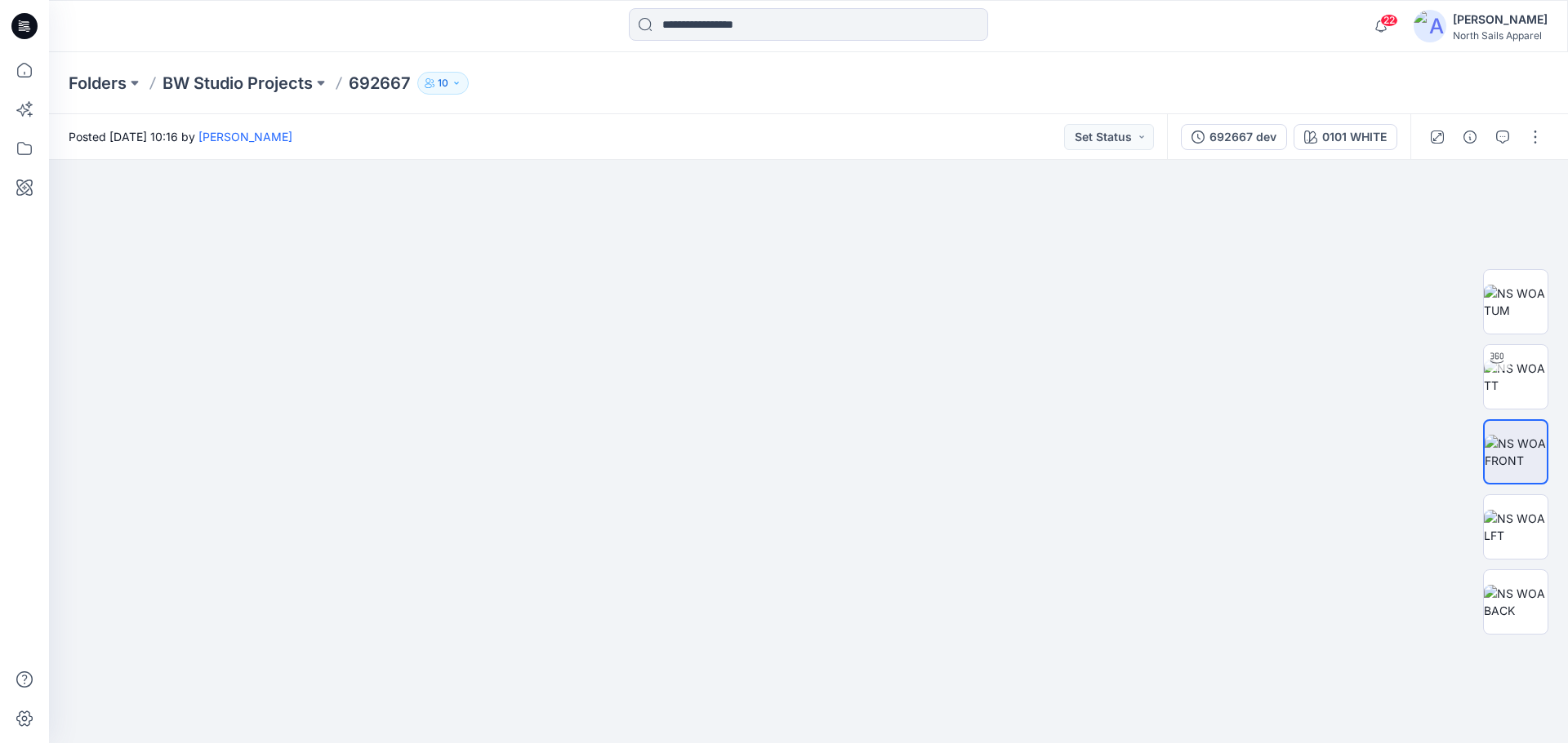
drag, startPoint x: 750, startPoint y: 194, endPoint x: 793, endPoint y: 777, distance: 584.6
drag, startPoint x: 795, startPoint y: 461, endPoint x: 807, endPoint y: 717, distance: 256.3
drag, startPoint x: 828, startPoint y: 424, endPoint x: 823, endPoint y: 687, distance: 263.0
click at [1512, 537] on img at bounding box center [1515, 527] width 64 height 34
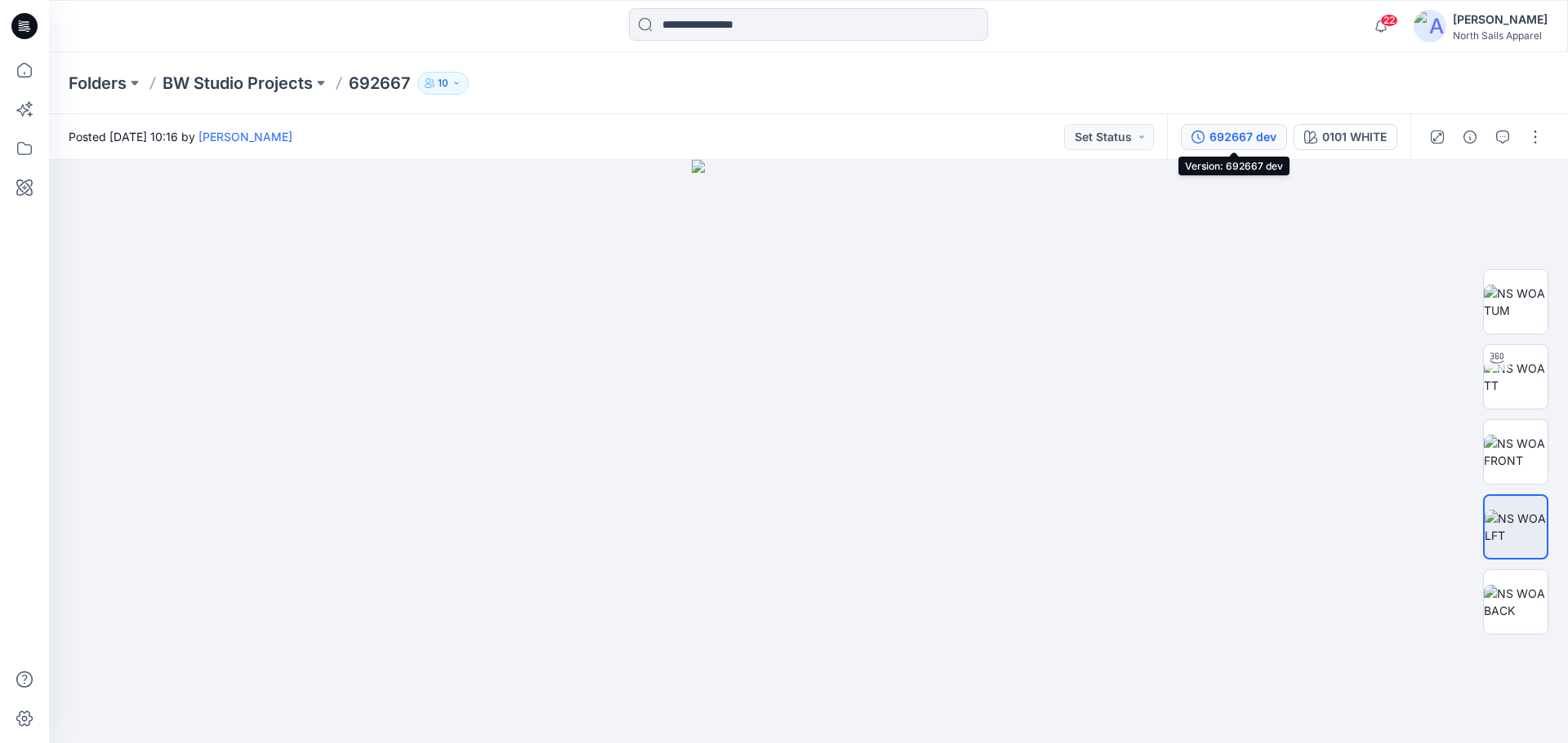
click at [1204, 131] on button "692667 dev" at bounding box center [1233, 136] width 106 height 26
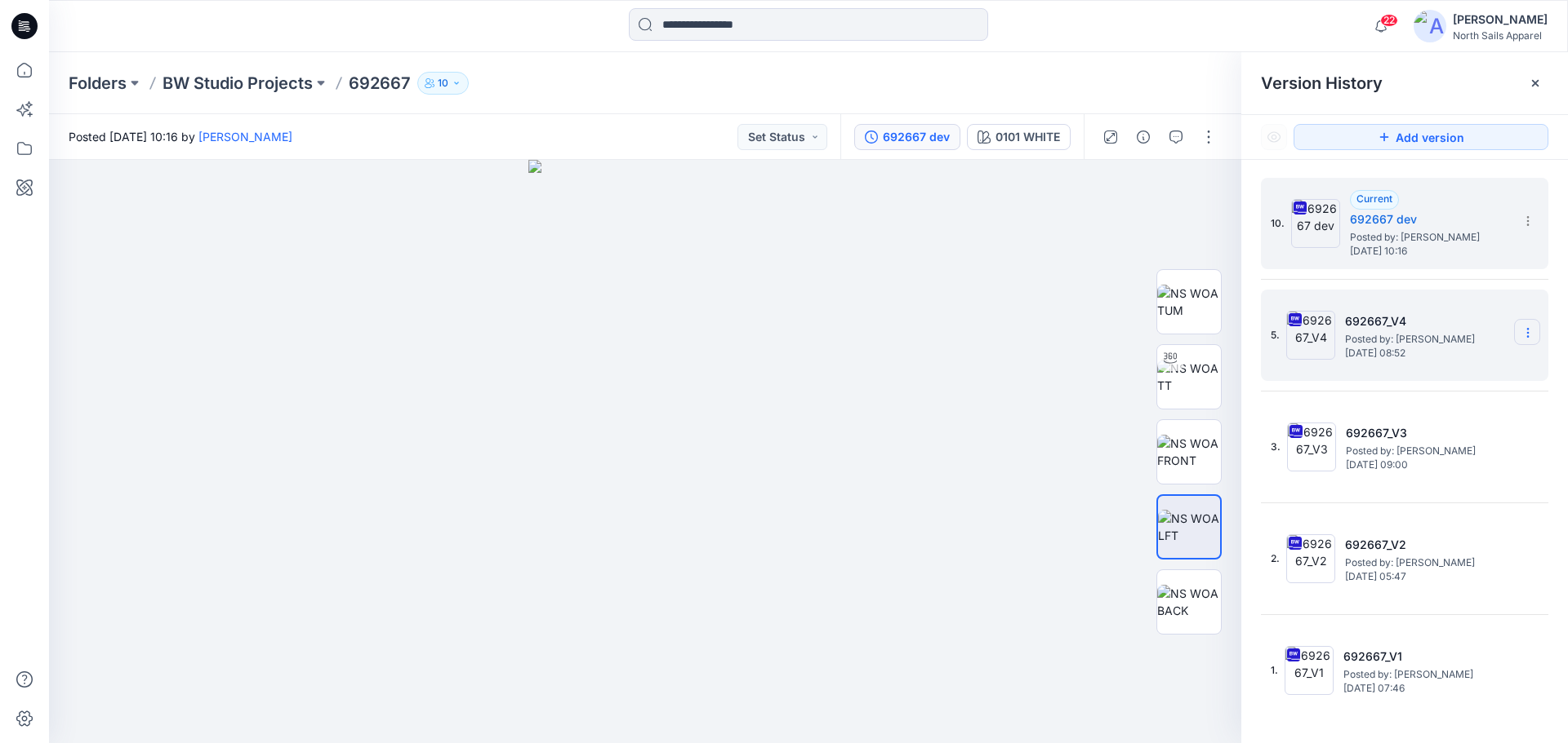
click at [1527, 339] on icon at bounding box center [1528, 333] width 13 height 13
click at [1439, 433] on span "Rename Version" at bounding box center [1419, 430] width 86 height 20
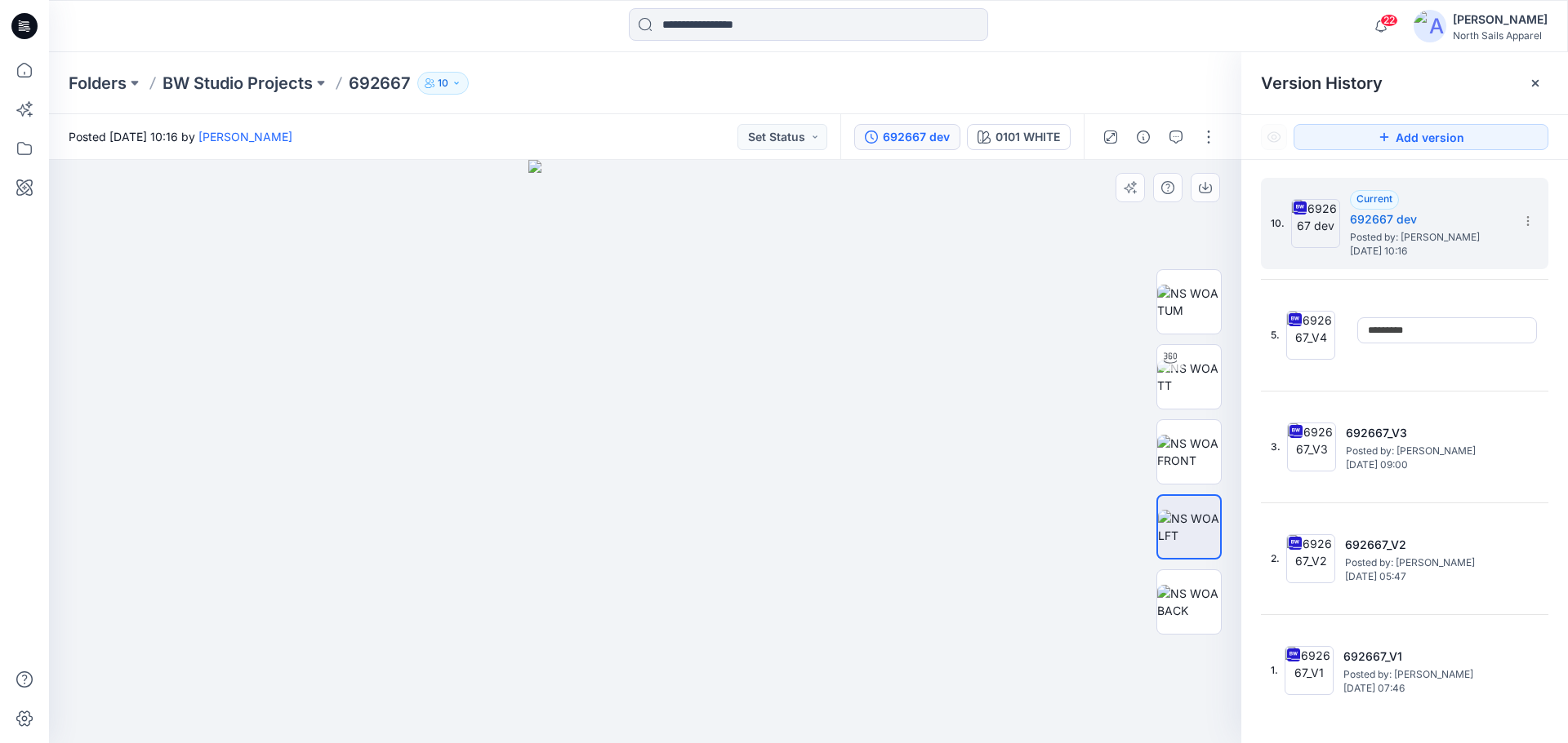
click at [989, 300] on div at bounding box center [644, 452] width 1192 height 583
click at [1198, 369] on img at bounding box center [1189, 377] width 64 height 34
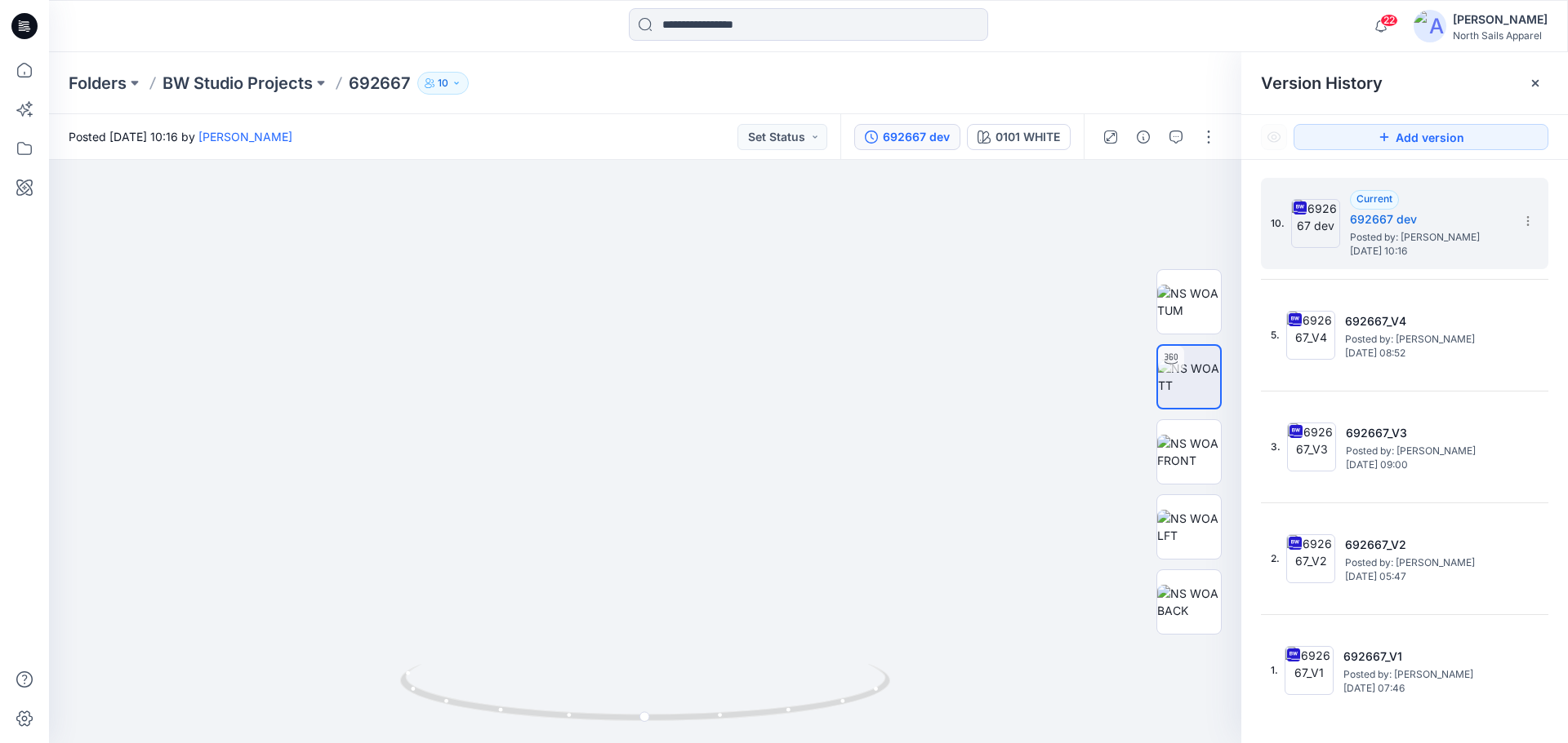
drag, startPoint x: 750, startPoint y: 458, endPoint x: 788, endPoint y: 151, distance: 309.3
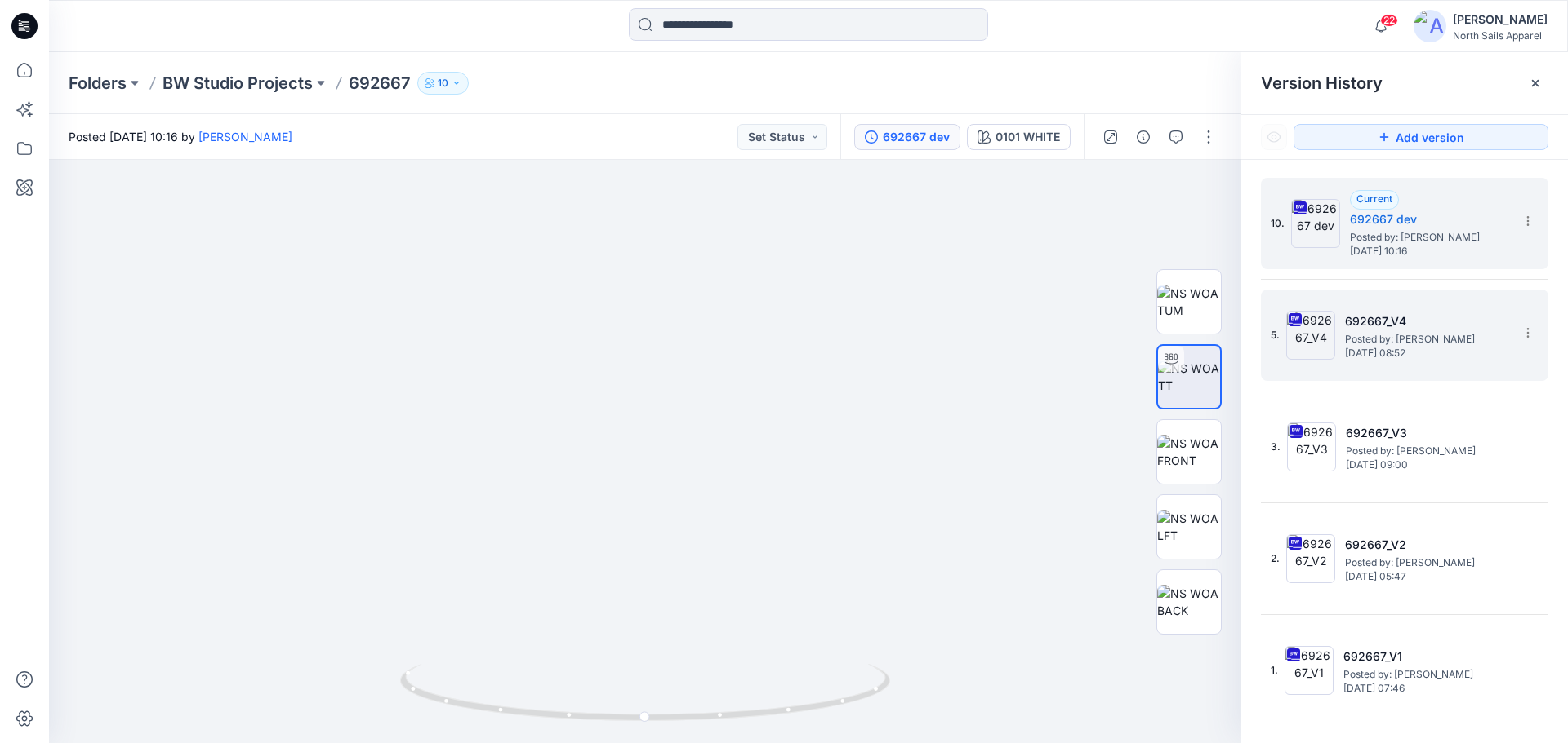
click at [1316, 351] on img at bounding box center [1310, 334] width 49 height 49
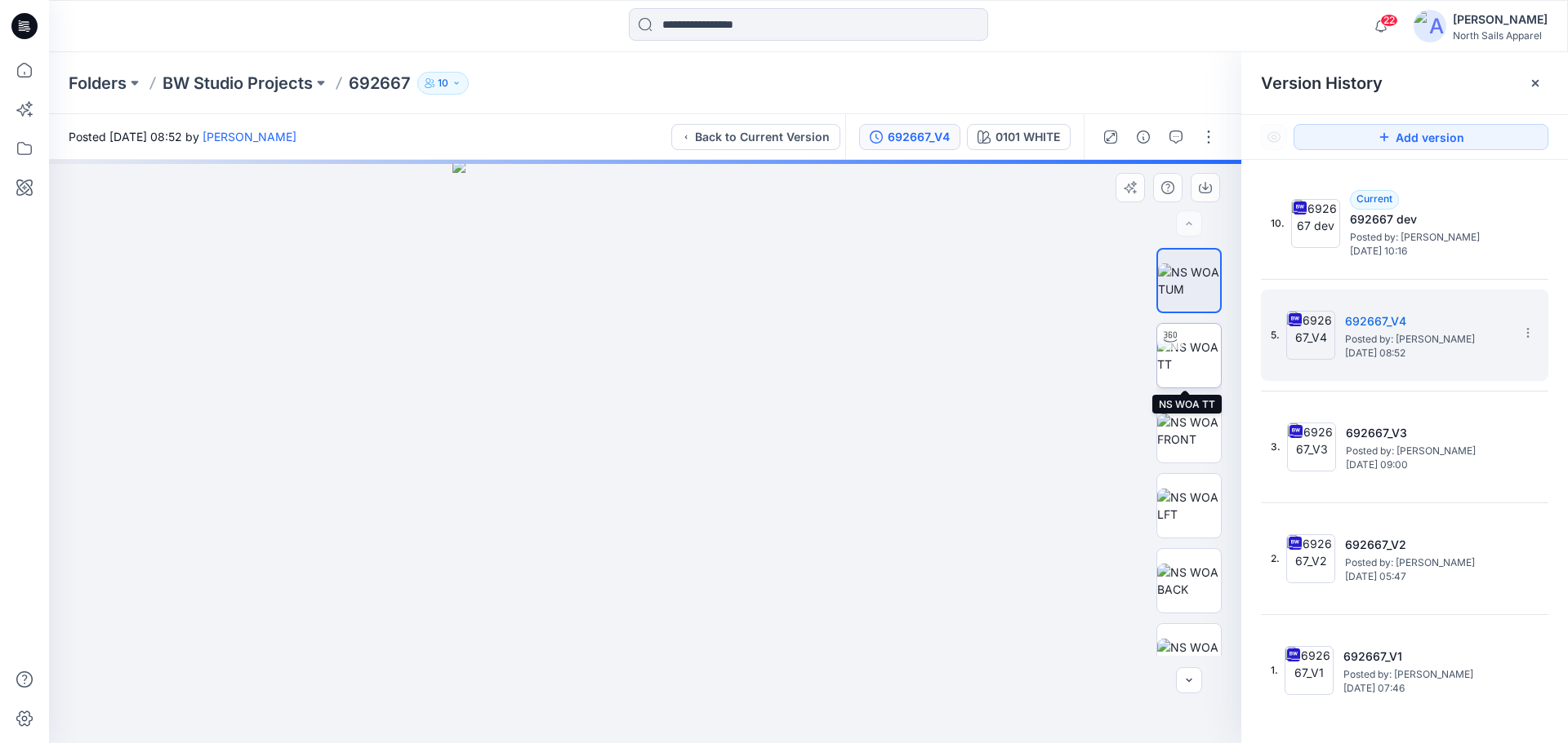
click at [1187, 369] on img at bounding box center [1189, 355] width 64 height 34
drag, startPoint x: 662, startPoint y: 601, endPoint x: 784, endPoint y: 16, distance: 597.6
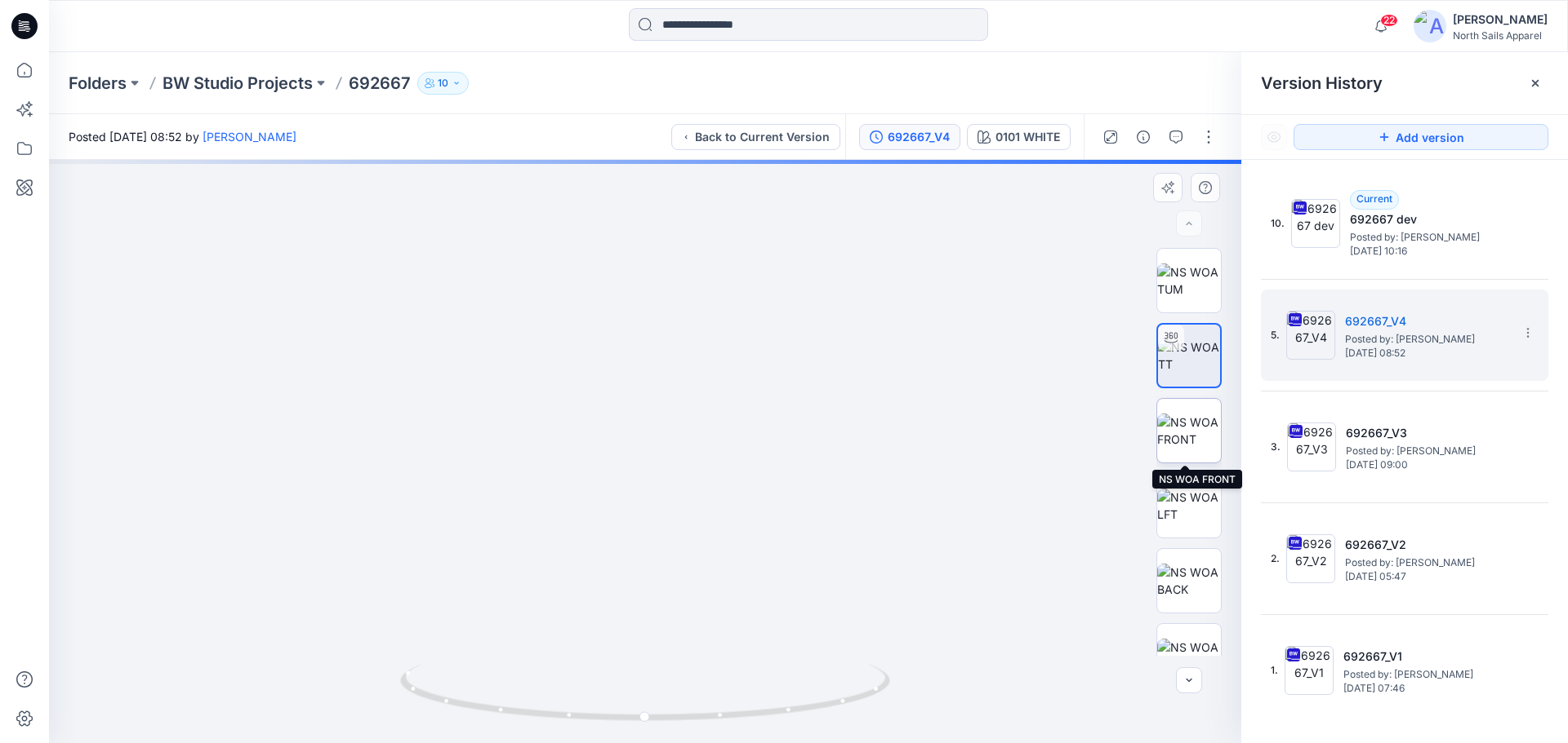
click at [1179, 442] on img at bounding box center [1189, 431] width 64 height 34
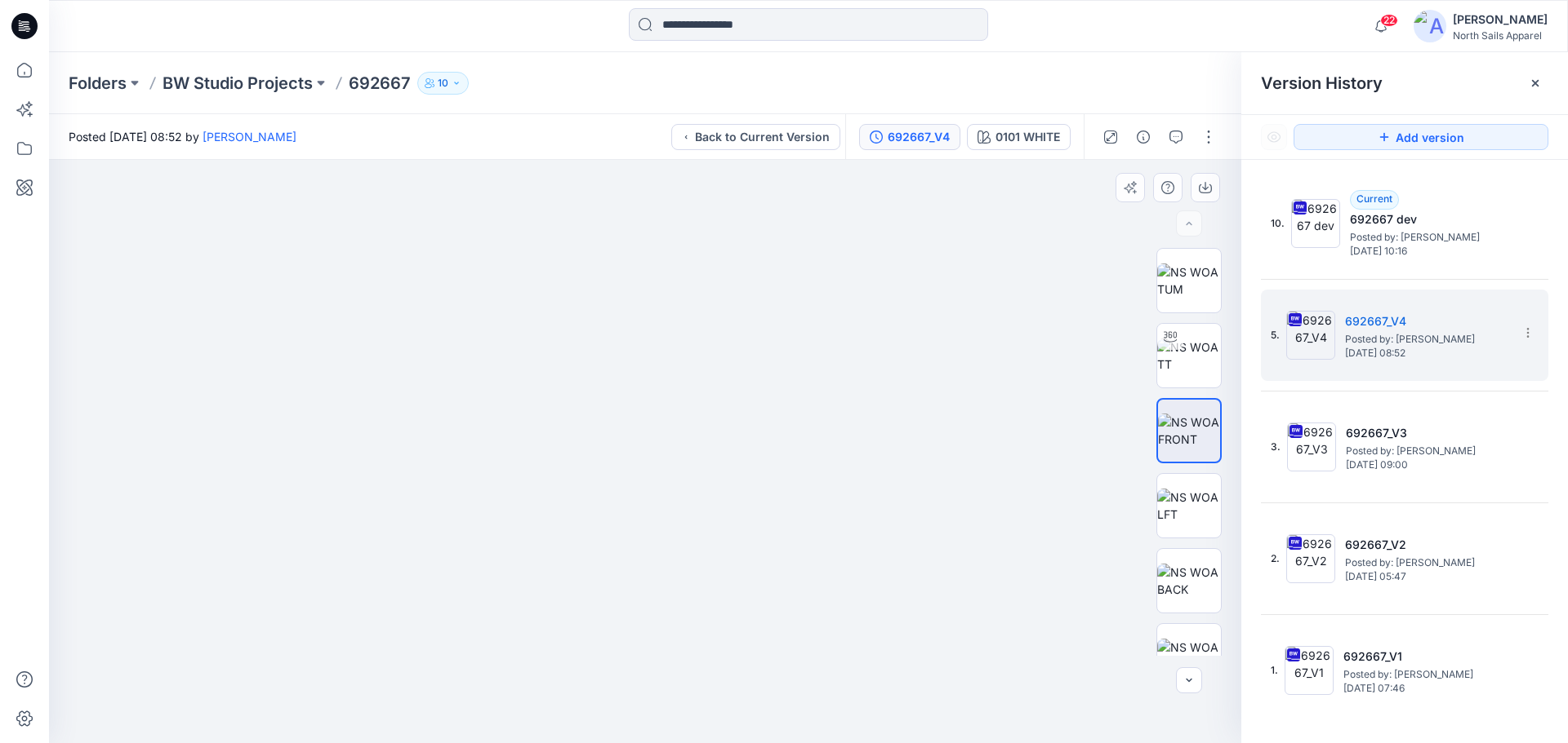
drag, startPoint x: 652, startPoint y: 560, endPoint x: 679, endPoint y: 242, distance: 319.1
drag, startPoint x: 788, startPoint y: 538, endPoint x: 805, endPoint y: 99, distance: 439.3
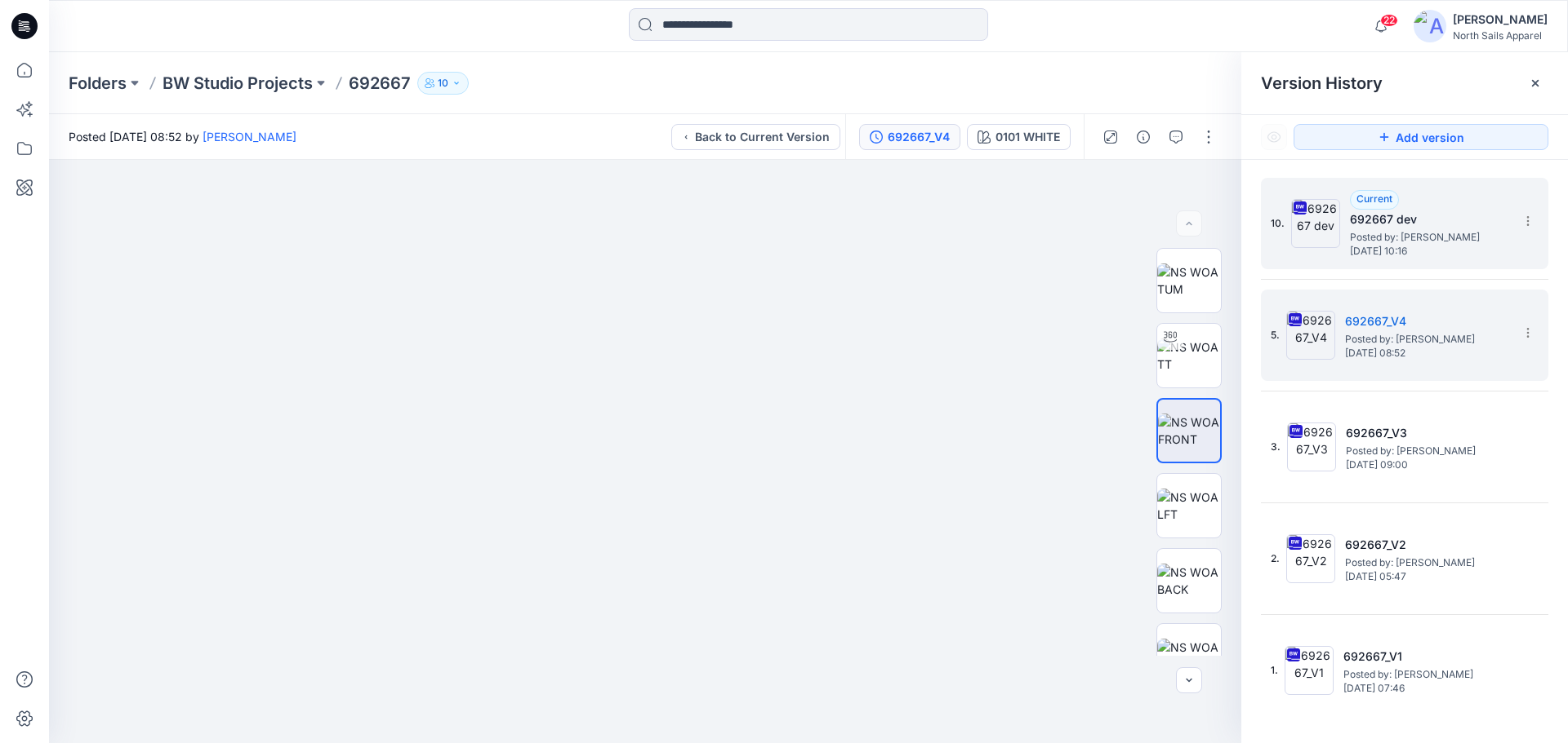
click at [1459, 224] on h5 "692667 dev" at bounding box center [1431, 219] width 163 height 20
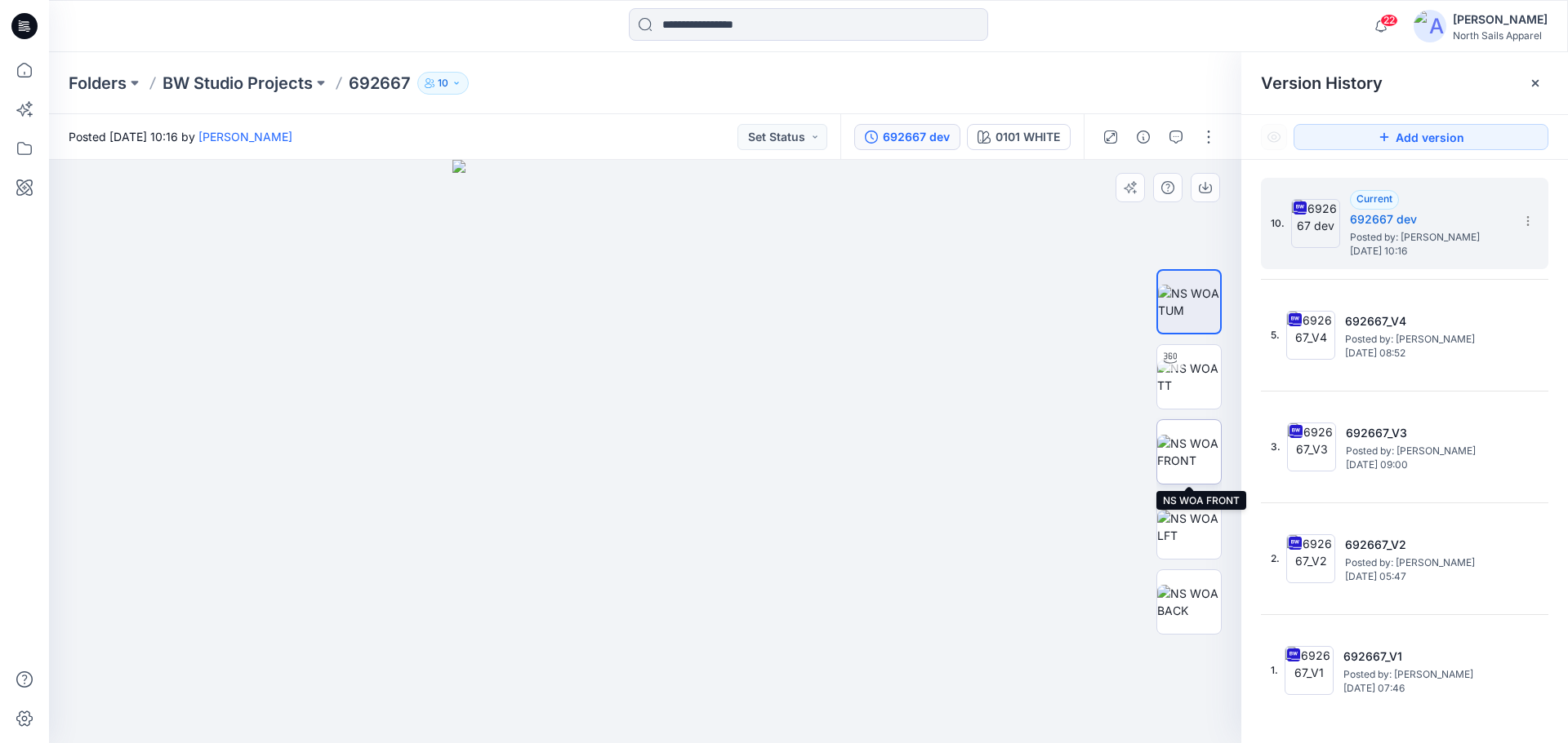
click at [1177, 466] on img at bounding box center [1189, 452] width 64 height 34
drag, startPoint x: 805, startPoint y: 552, endPoint x: 789, endPoint y: 81, distance: 471.3
drag, startPoint x: 780, startPoint y: 475, endPoint x: 780, endPoint y: 187, distance: 288.0
drag, startPoint x: 684, startPoint y: 470, endPoint x: 727, endPoint y: 702, distance: 236.0
drag, startPoint x: 692, startPoint y: 602, endPoint x: 688, endPoint y: 699, distance: 97.1
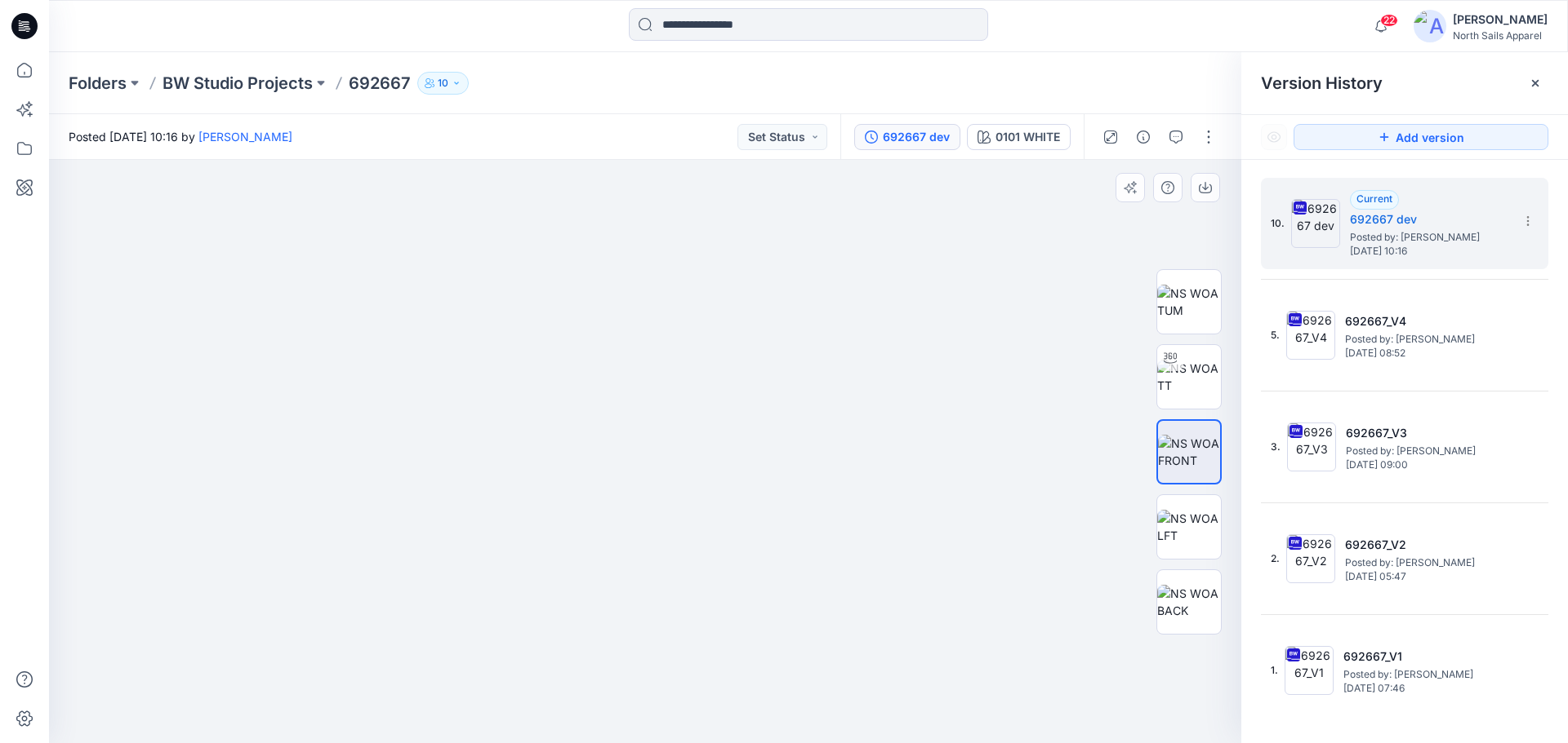
drag, startPoint x: 712, startPoint y: 433, endPoint x: 708, endPoint y: 692, distance: 259.0
drag, startPoint x: 708, startPoint y: 456, endPoint x: 699, endPoint y: 686, distance: 230.2
drag, startPoint x: 719, startPoint y: 601, endPoint x: 719, endPoint y: 642, distance: 41.0
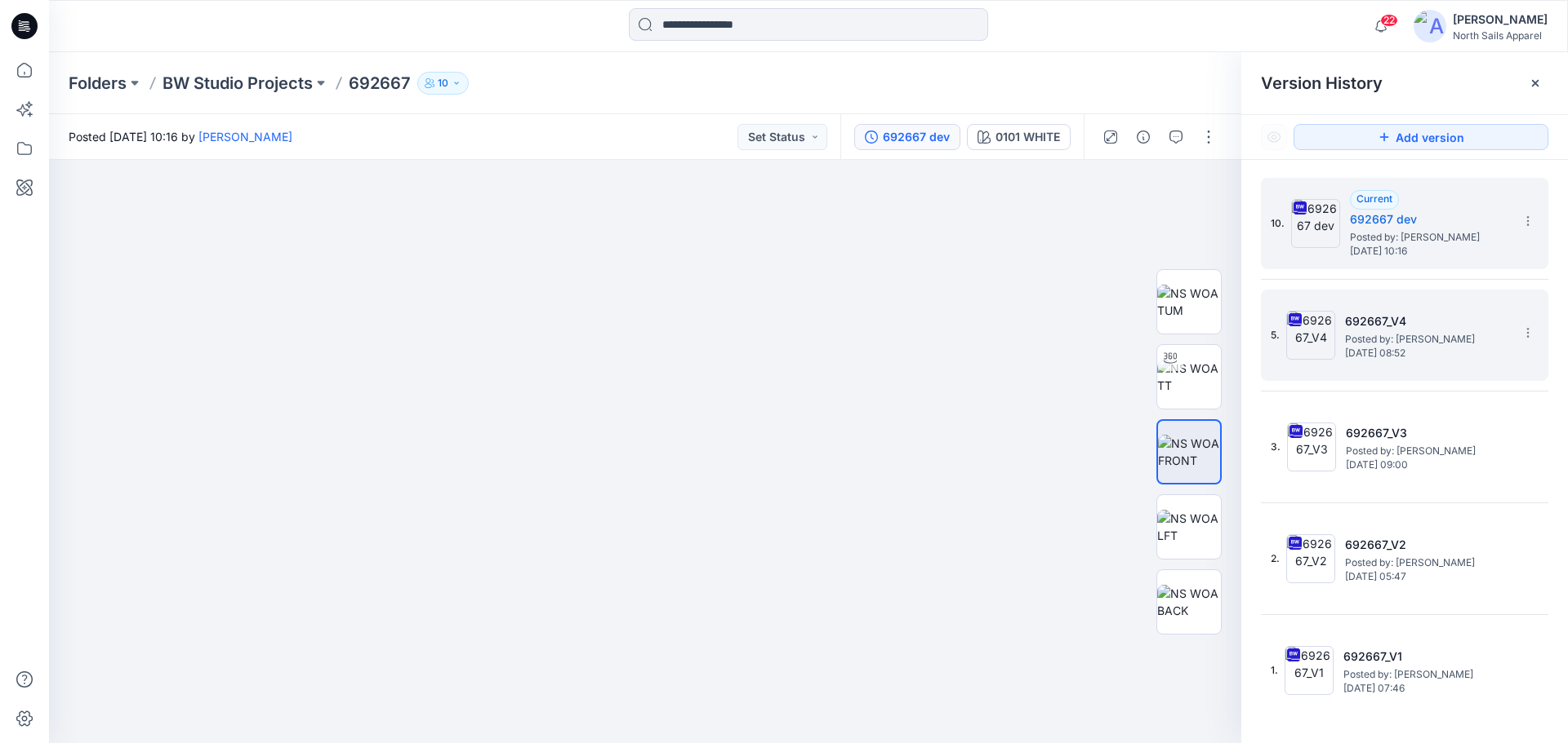
click at [1369, 319] on h5 "692667_V4" at bounding box center [1426, 321] width 163 height 20
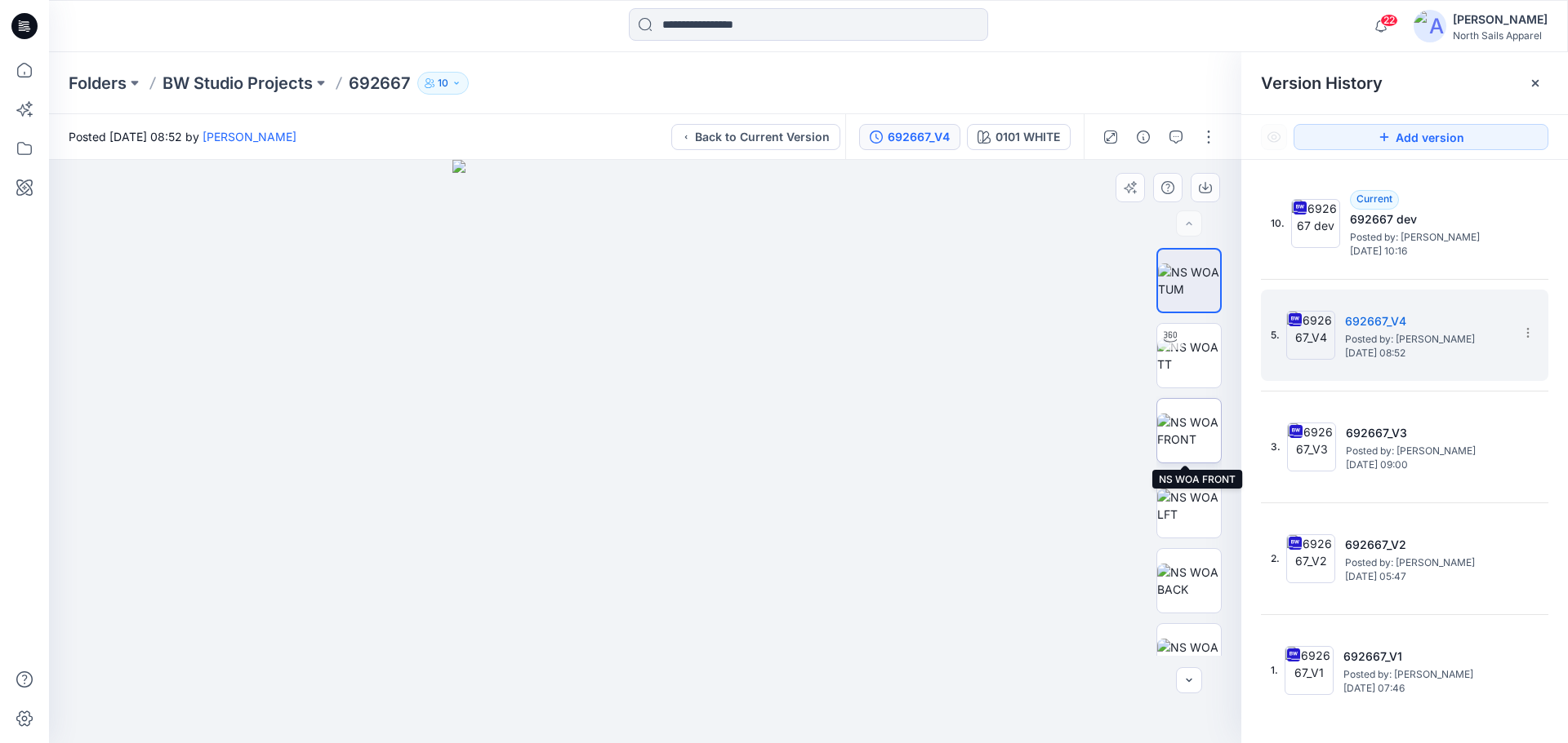
click at [1187, 424] on img at bounding box center [1189, 431] width 64 height 34
drag, startPoint x: 720, startPoint y: 299, endPoint x: 637, endPoint y: 736, distance: 444.8
drag, startPoint x: 784, startPoint y: 456, endPoint x: 681, endPoint y: 773, distance: 333.3
drag, startPoint x: 811, startPoint y: 663, endPoint x: 772, endPoint y: 179, distance: 485.6
drag, startPoint x: 734, startPoint y: 566, endPoint x: 737, endPoint y: 543, distance: 23.2
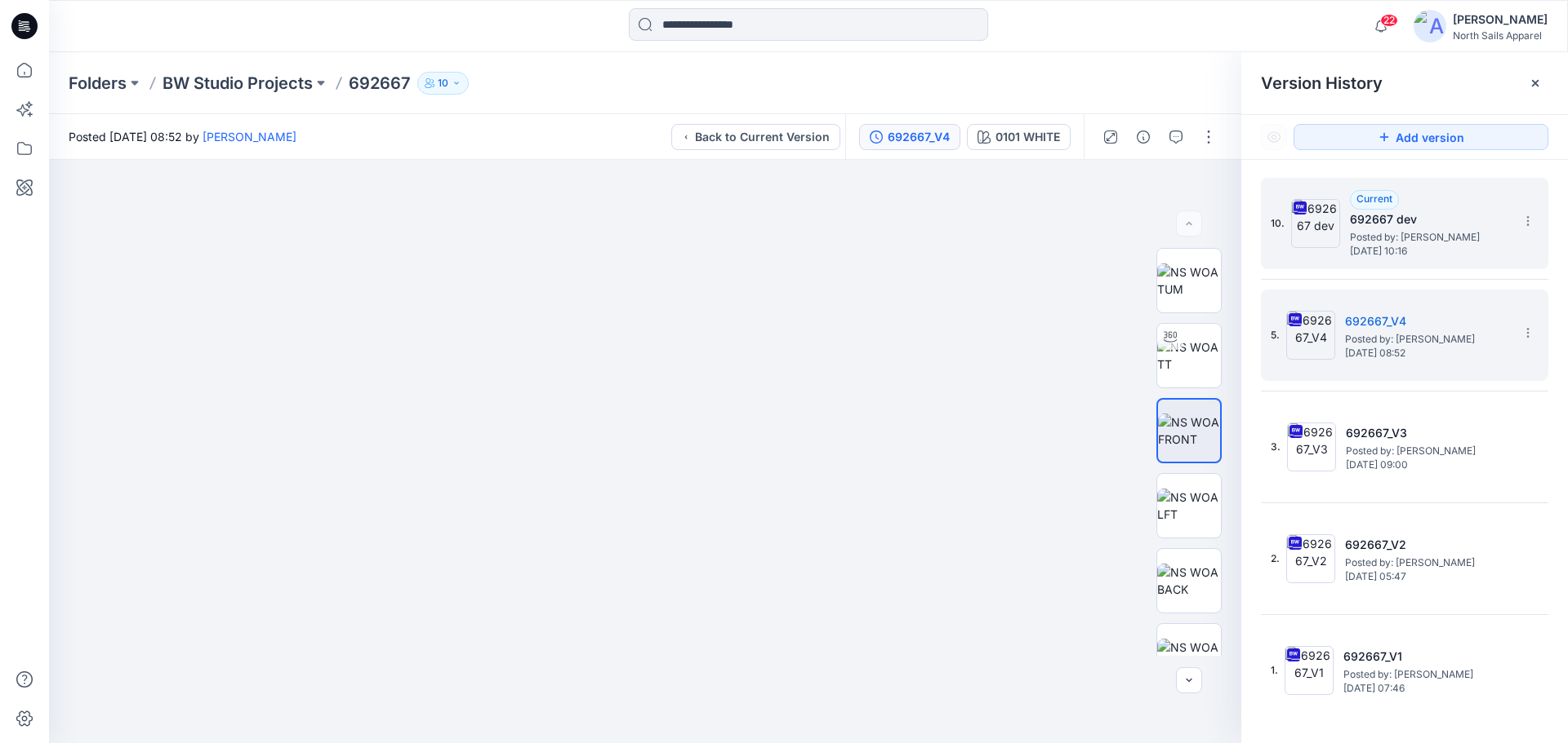
click at [1380, 246] on span "[DATE] 10:16" at bounding box center [1431, 251] width 163 height 11
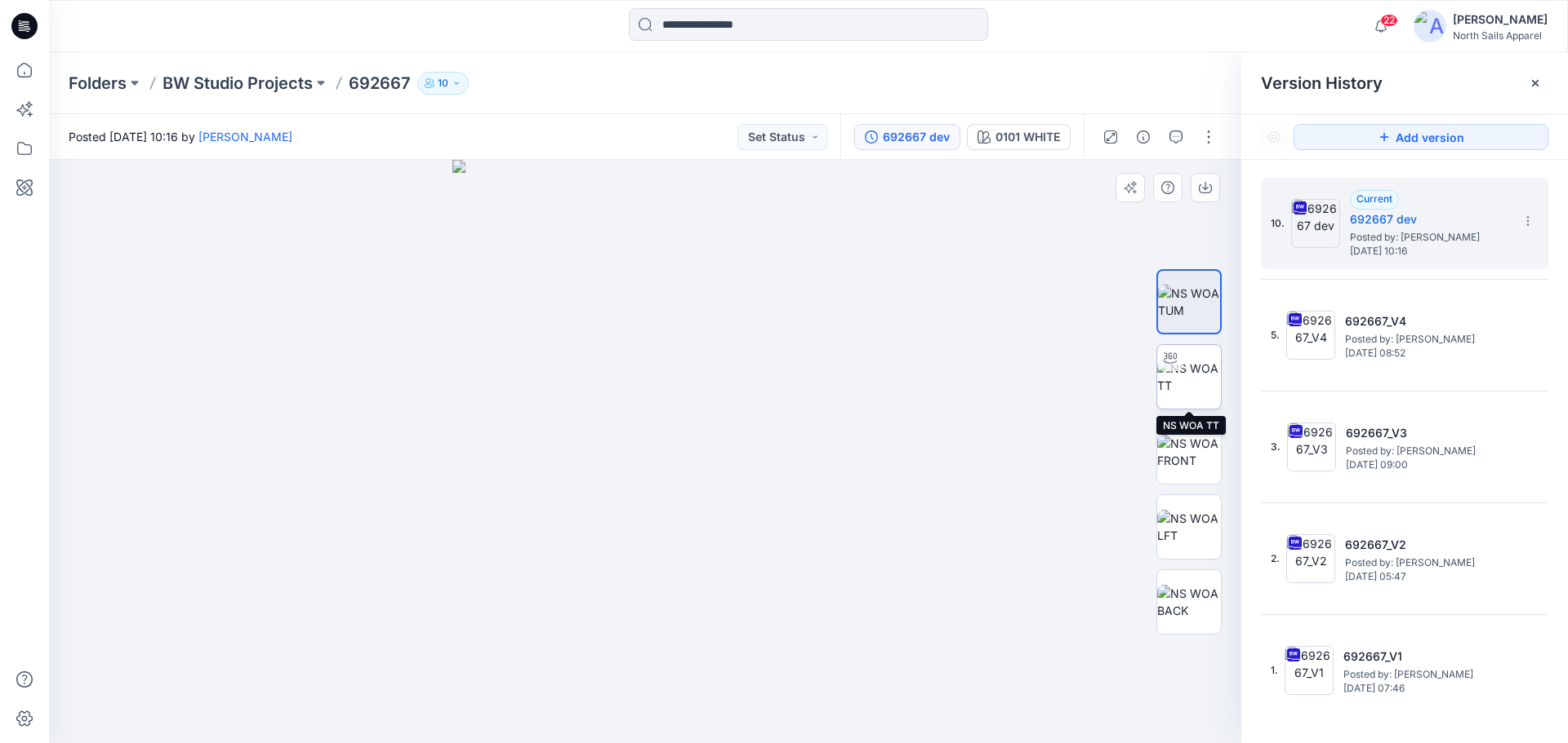
click at [1187, 368] on img at bounding box center [1189, 377] width 64 height 34
drag, startPoint x: 811, startPoint y: 496, endPoint x: 870, endPoint y: 652, distance: 166.8
drag, startPoint x: 901, startPoint y: 452, endPoint x: 485, endPoint y: 412, distance: 417.9
drag, startPoint x: 583, startPoint y: 608, endPoint x: 703, endPoint y: 106, distance: 516.1
drag, startPoint x: 757, startPoint y: 445, endPoint x: 765, endPoint y: 449, distance: 8.9
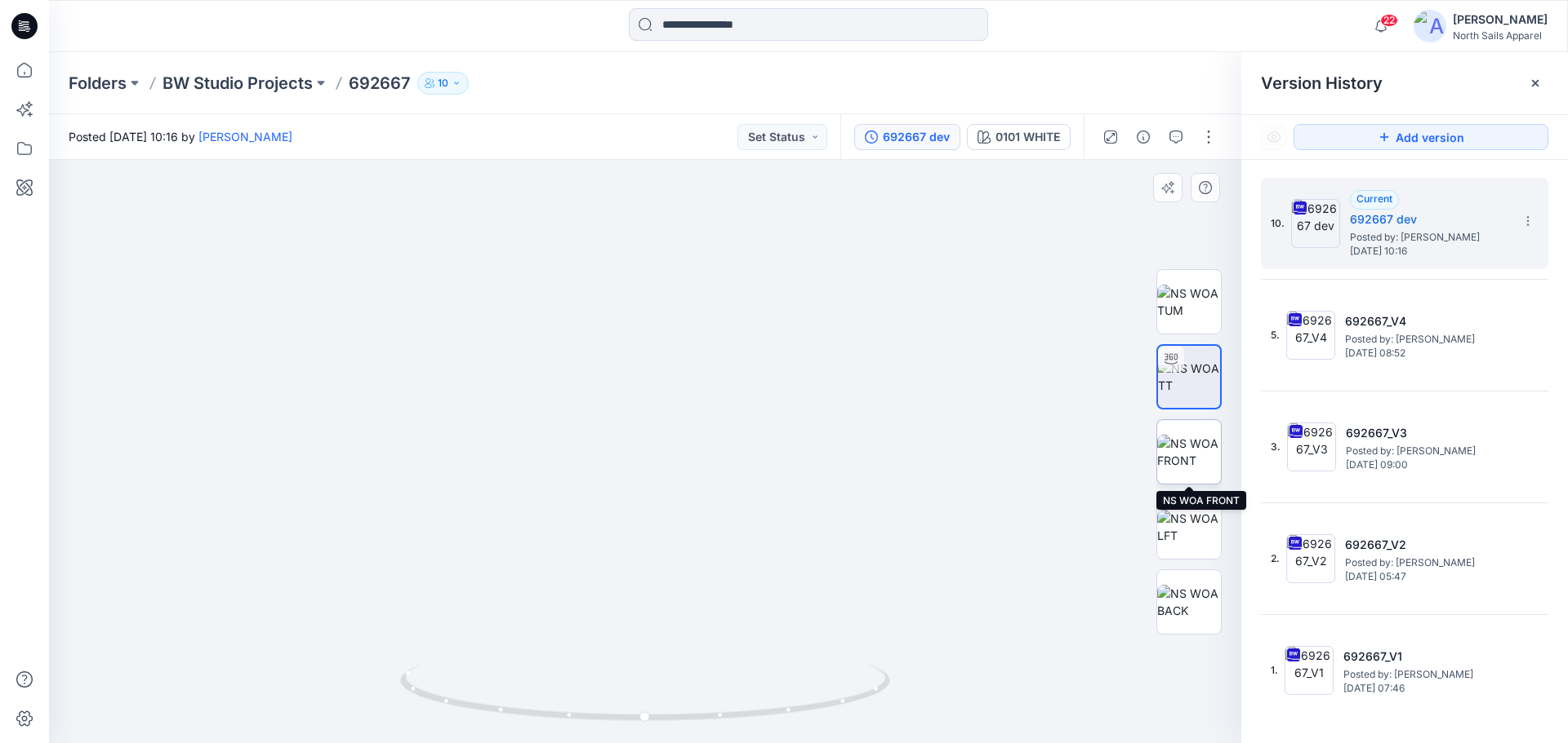
click at [1184, 464] on img at bounding box center [1189, 452] width 64 height 34
drag, startPoint x: 762, startPoint y: 629, endPoint x: 840, endPoint y: 392, distance: 249.5
drag, startPoint x: 527, startPoint y: 414, endPoint x: 584, endPoint y: 607, distance: 201.2
drag, startPoint x: 649, startPoint y: 567, endPoint x: 640, endPoint y: 577, distance: 13.5
drag, startPoint x: 677, startPoint y: 488, endPoint x: 681, endPoint y: 622, distance: 134.1
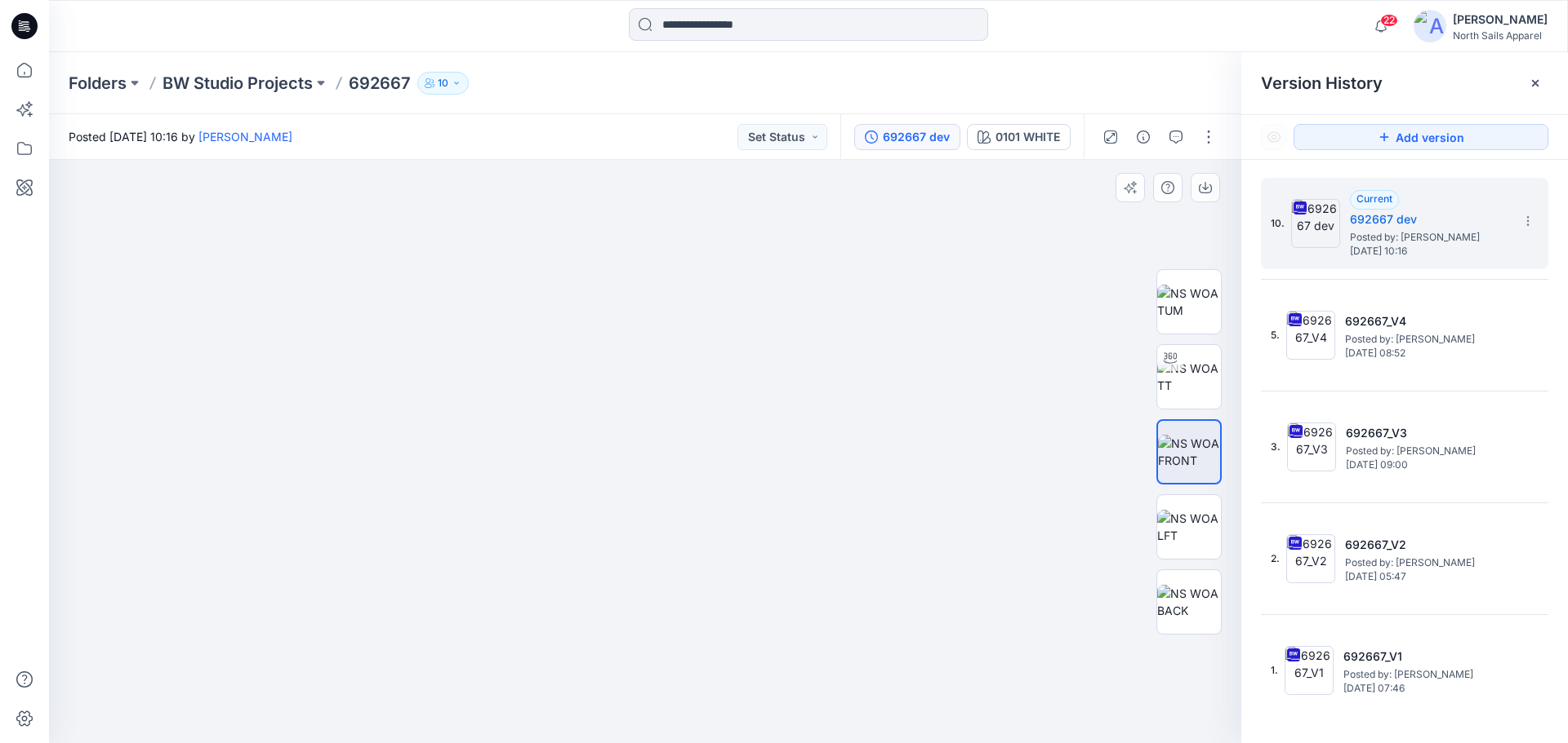
drag, startPoint x: 703, startPoint y: 540, endPoint x: 593, endPoint y: 683, distance: 180.4
drag, startPoint x: 779, startPoint y: 673, endPoint x: 798, endPoint y: 460, distance: 213.8
drag, startPoint x: 682, startPoint y: 686, endPoint x: 721, endPoint y: 405, distance: 283.7
drag, startPoint x: 760, startPoint y: 601, endPoint x: 761, endPoint y: 139, distance: 462.0
drag, startPoint x: 741, startPoint y: 266, endPoint x: 737, endPoint y: 142, distance: 124.1
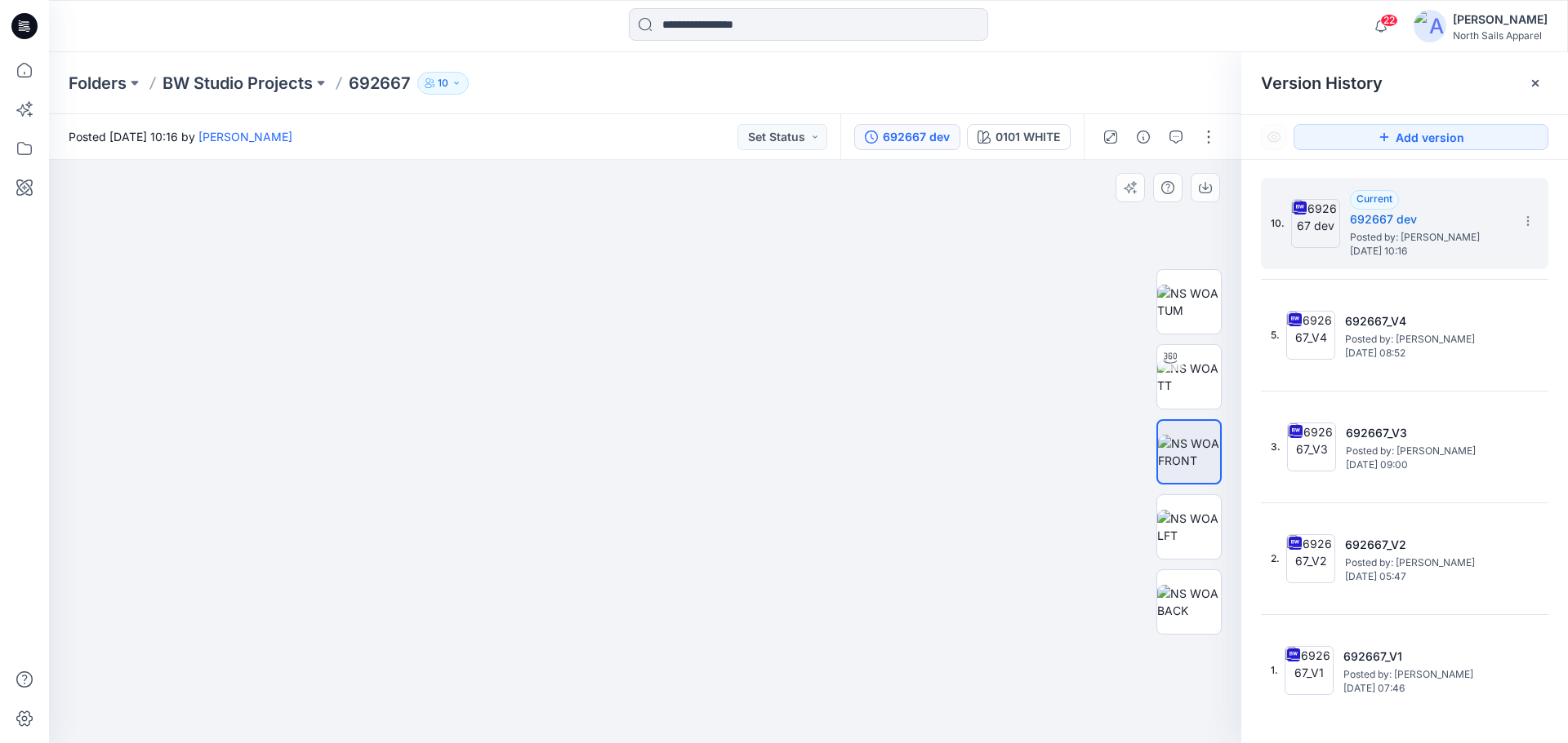
drag, startPoint x: 679, startPoint y: 583, endPoint x: 696, endPoint y: 189, distance: 394.4
drag, startPoint x: 754, startPoint y: 487, endPoint x: 765, endPoint y: 225, distance: 262.2
click at [1196, 532] on img at bounding box center [1189, 527] width 64 height 34
drag, startPoint x: 776, startPoint y: 527, endPoint x: 838, endPoint y: 755, distance: 236.3
drag, startPoint x: 828, startPoint y: 394, endPoint x: 886, endPoint y: 616, distance: 229.5
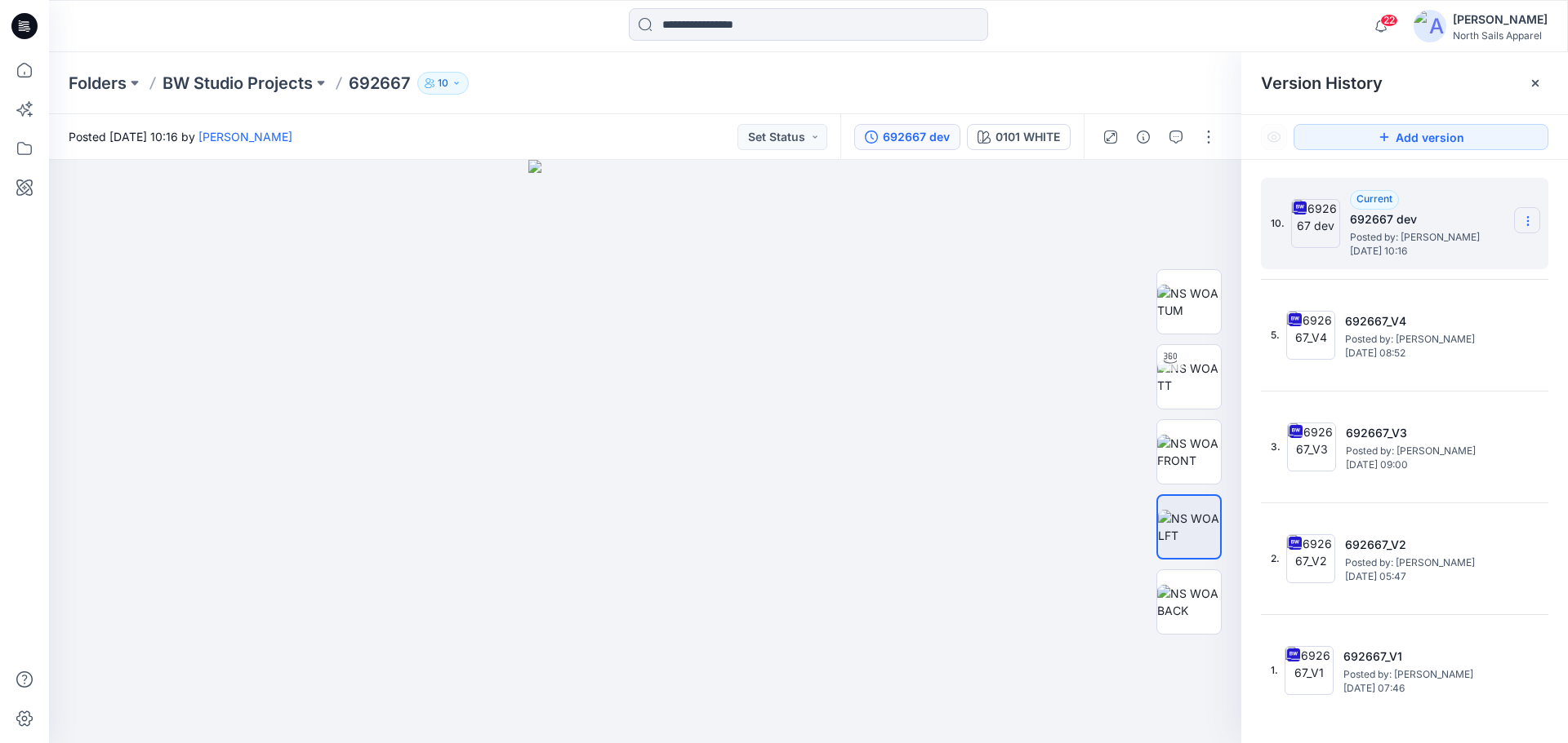
click at [1523, 227] on icon at bounding box center [1528, 221] width 13 height 13
click at [1441, 316] on span "Rename Version" at bounding box center [1419, 318] width 86 height 20
type input "*********"
click at [1113, 251] on div at bounding box center [644, 452] width 1192 height 583
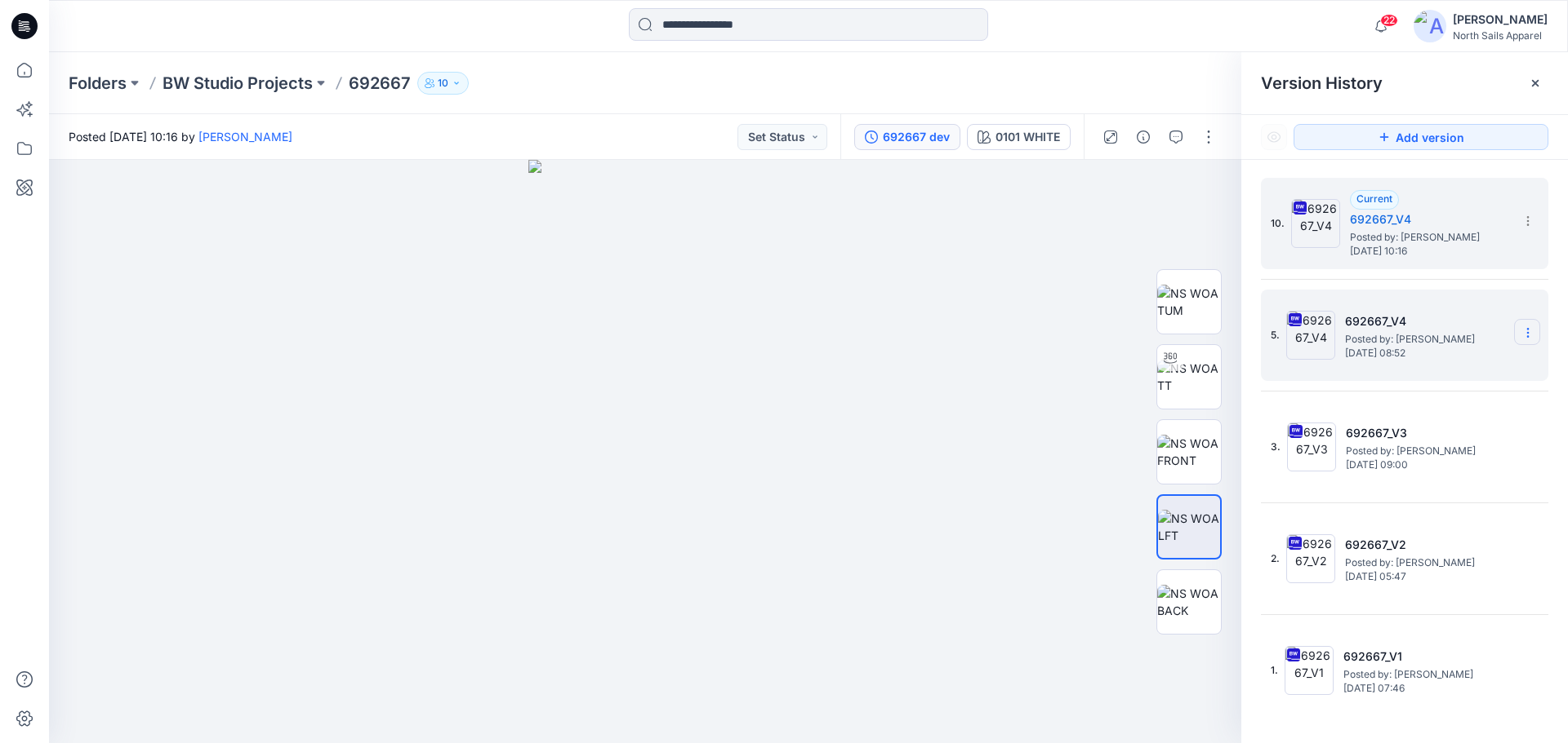
click at [1525, 329] on icon at bounding box center [1528, 333] width 13 height 13
click at [1443, 499] on span "Delete Version" at bounding box center [1415, 502] width 77 height 20
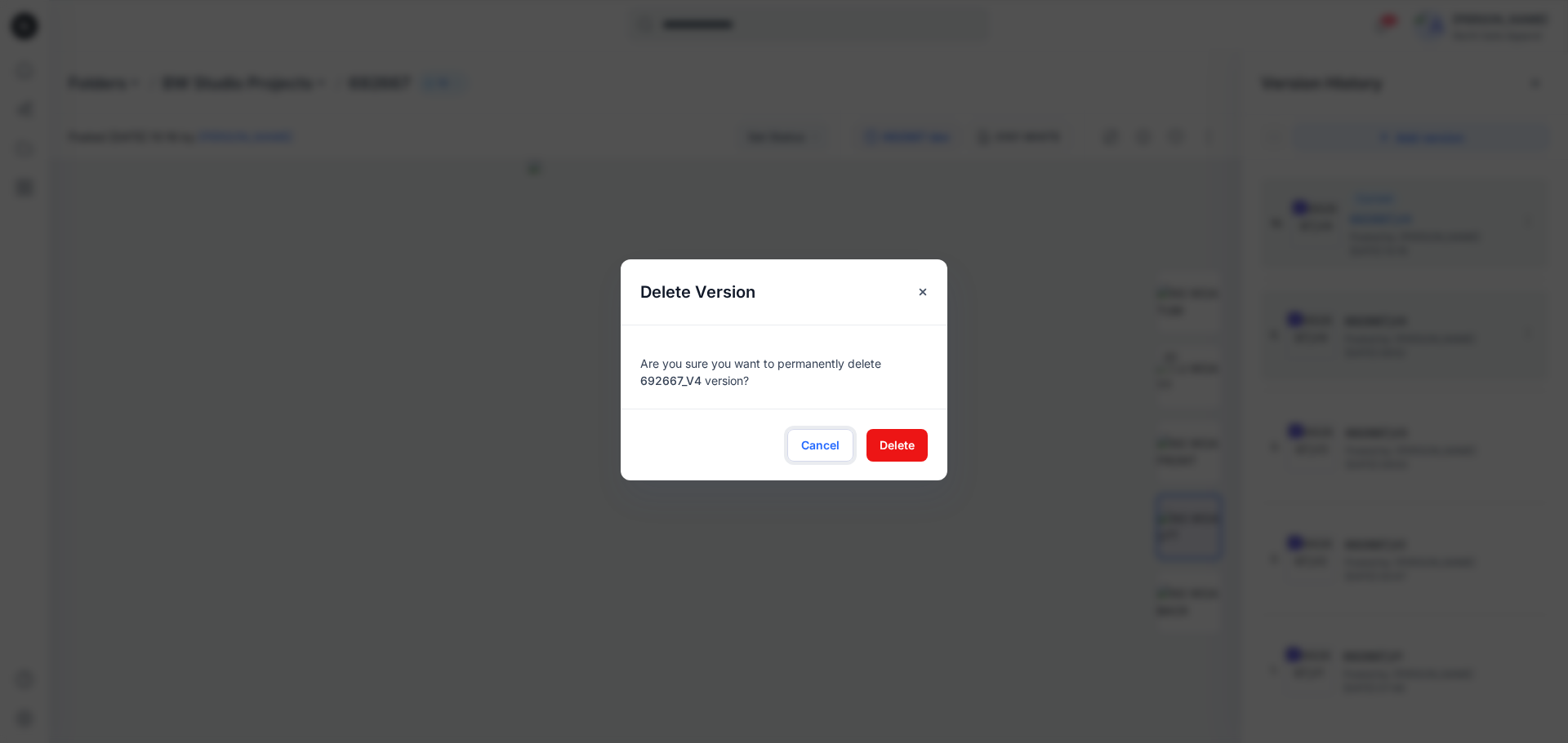
click at [824, 449] on span "Cancel" at bounding box center [820, 445] width 38 height 17
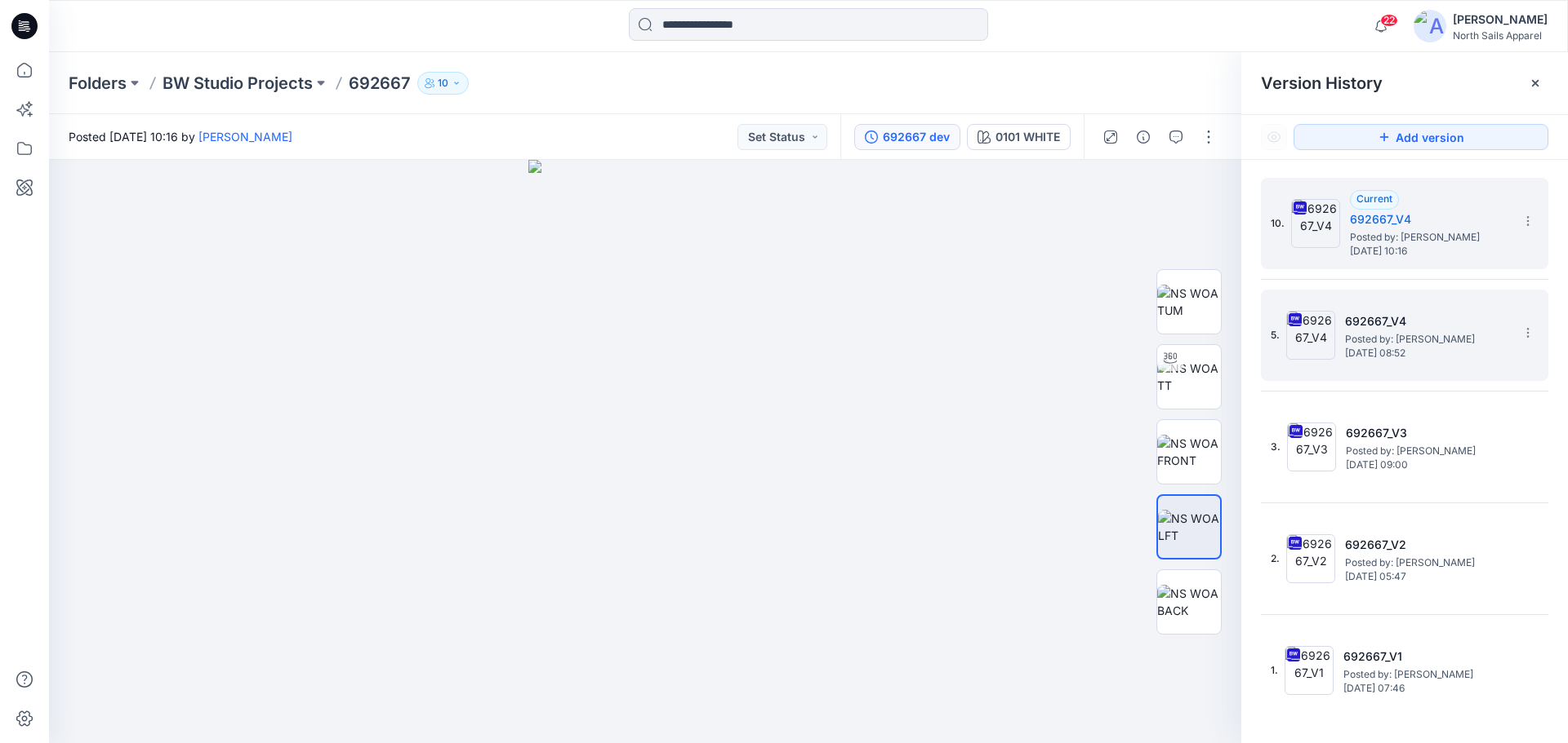
click at [1390, 356] on span "[DATE] 08:52" at bounding box center [1426, 353] width 163 height 11
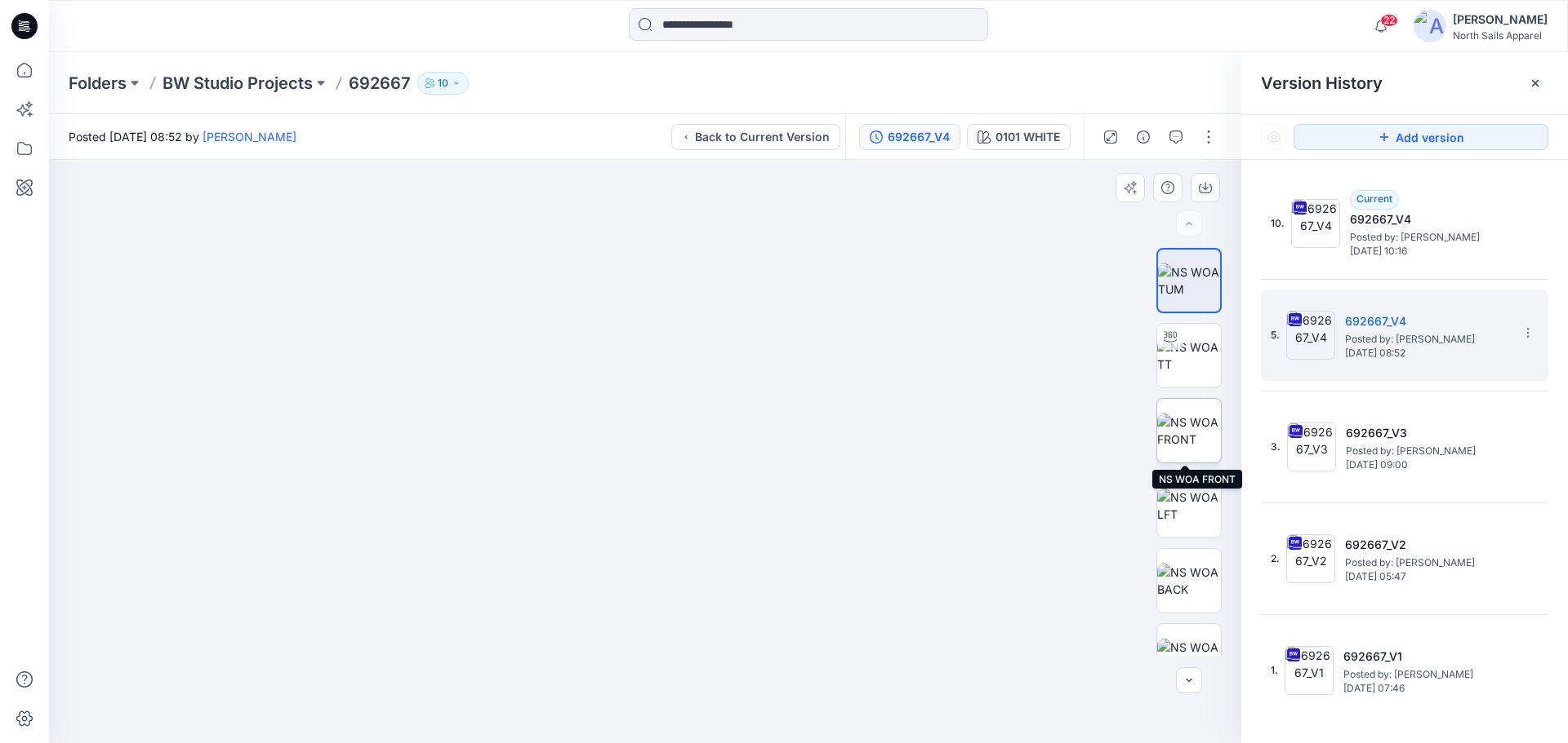
click at [1175, 434] on img at bounding box center [1189, 431] width 64 height 34
drag, startPoint x: 765, startPoint y: 477, endPoint x: 774, endPoint y: 282, distance: 195.2
drag, startPoint x: 960, startPoint y: 401, endPoint x: 897, endPoint y: 332, distance: 93.4
